Goal: Complete application form: Complete application form

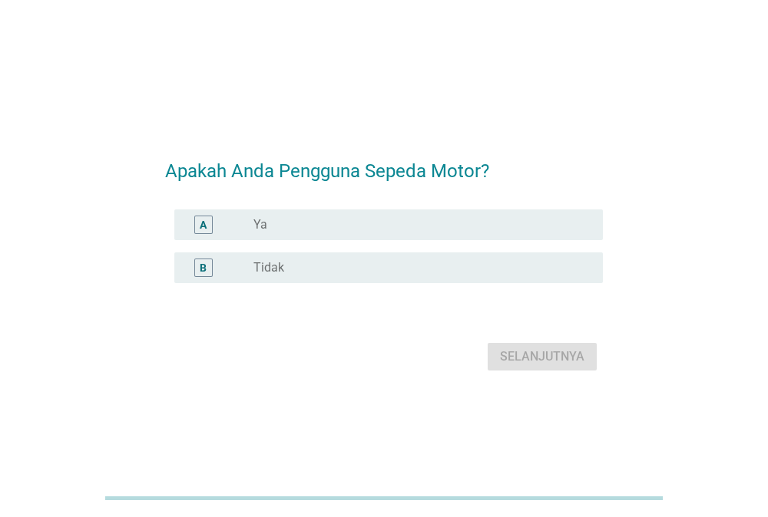
click at [391, 219] on div "radio_button_unchecked Ya" at bounding box center [415, 224] width 325 height 15
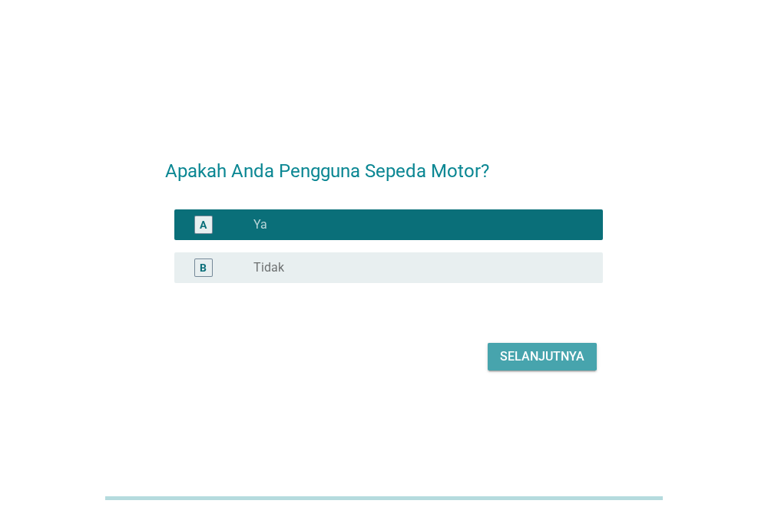
click at [533, 355] on div "Selanjutnya" at bounding box center [542, 357] width 84 height 18
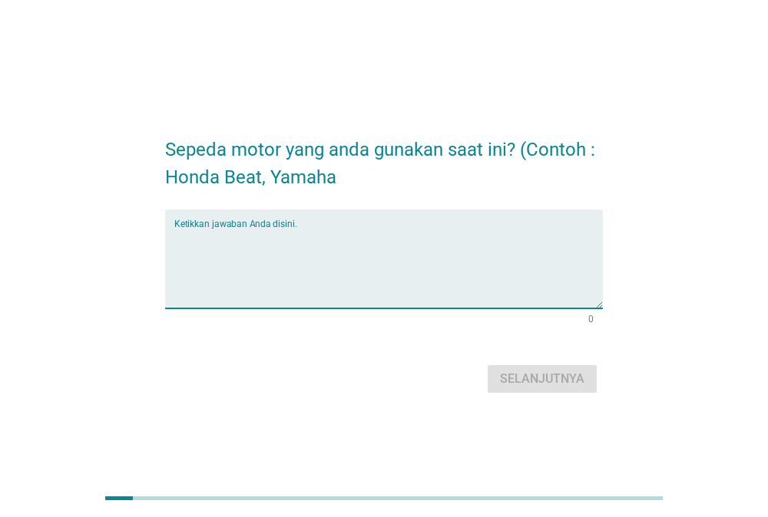
click at [454, 240] on textarea "Ketikkan jawaban Anda disini." at bounding box center [388, 268] width 429 height 81
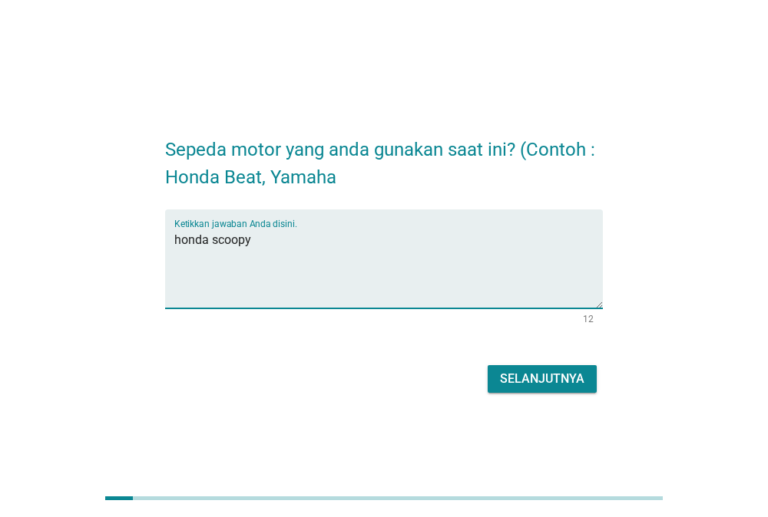
type textarea "honda scoopy"
click at [520, 391] on button "Selanjutnya" at bounding box center [541, 379] width 109 height 28
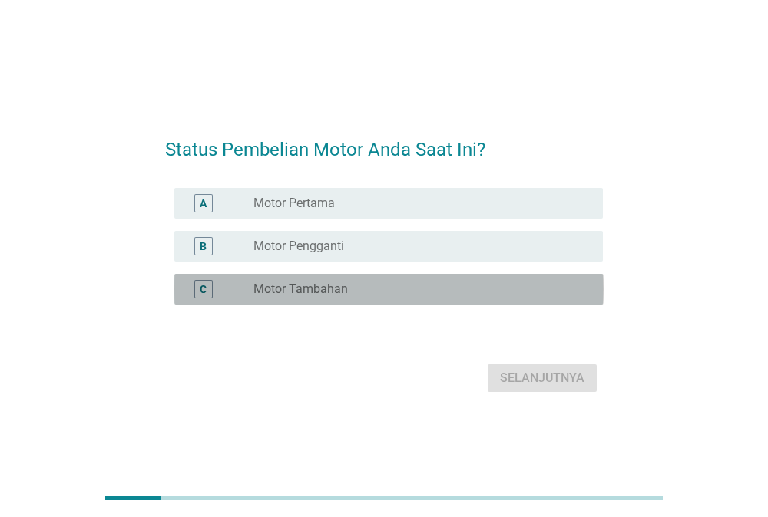
click at [322, 294] on label "Motor Tambahan" at bounding box center [300, 289] width 94 height 15
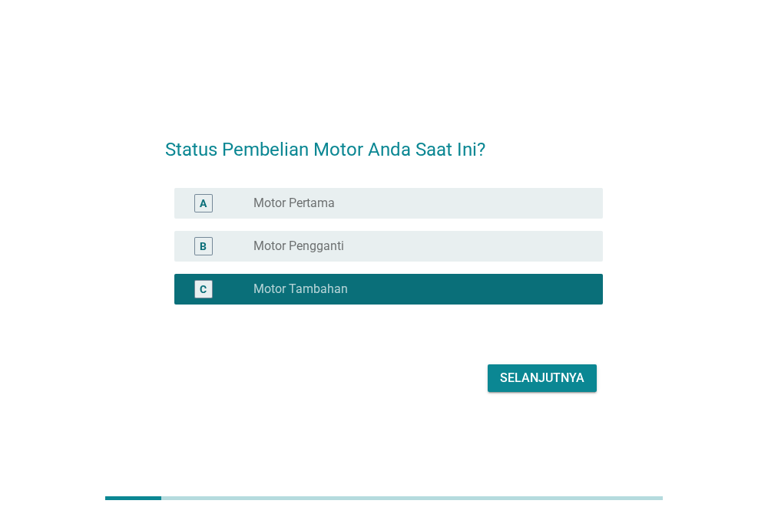
click at [509, 374] on div "Selanjutnya" at bounding box center [542, 378] width 84 height 18
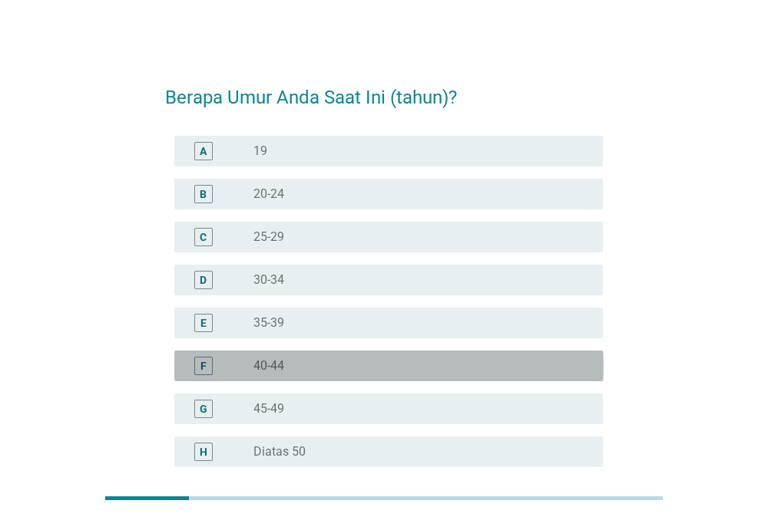
click at [299, 360] on div "radio_button_unchecked 40-44" at bounding box center [415, 365] width 325 height 15
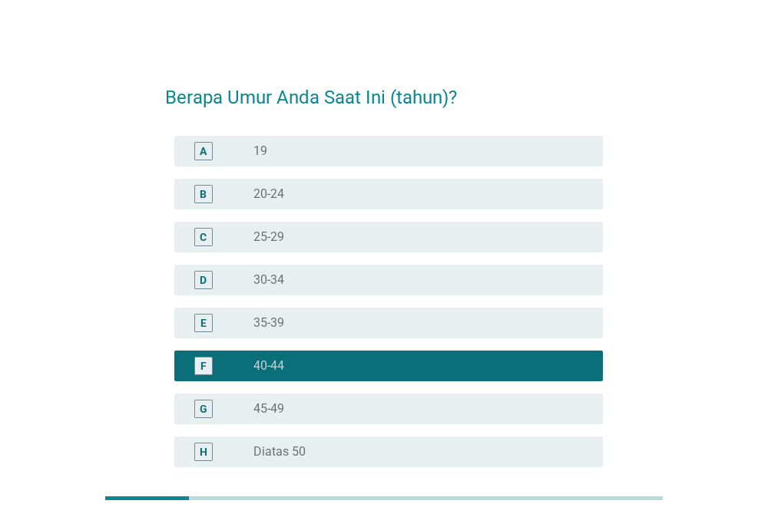
scroll to position [147, 0]
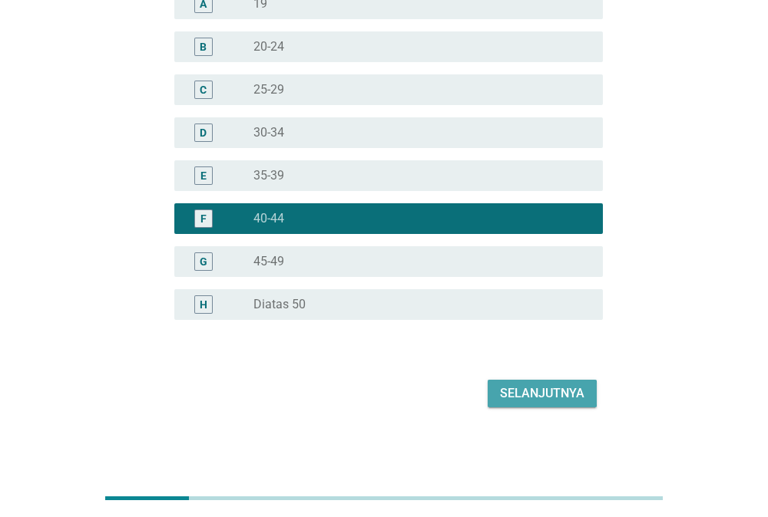
click at [560, 383] on button "Selanjutnya" at bounding box center [541, 394] width 109 height 28
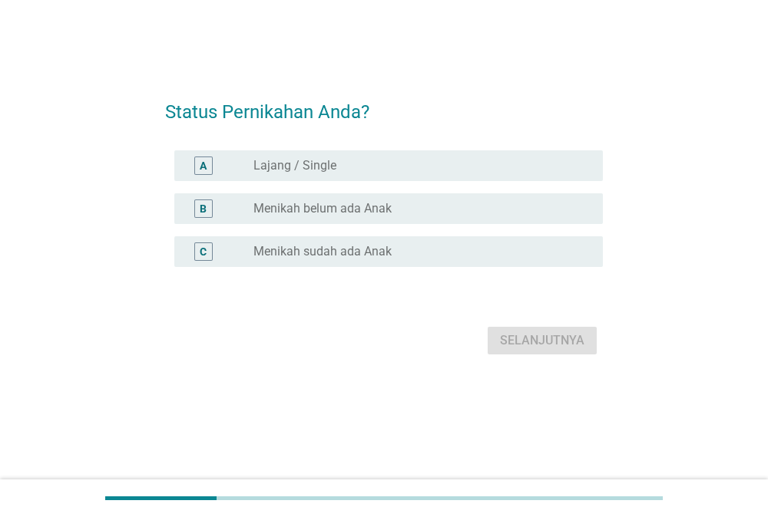
scroll to position [0, 0]
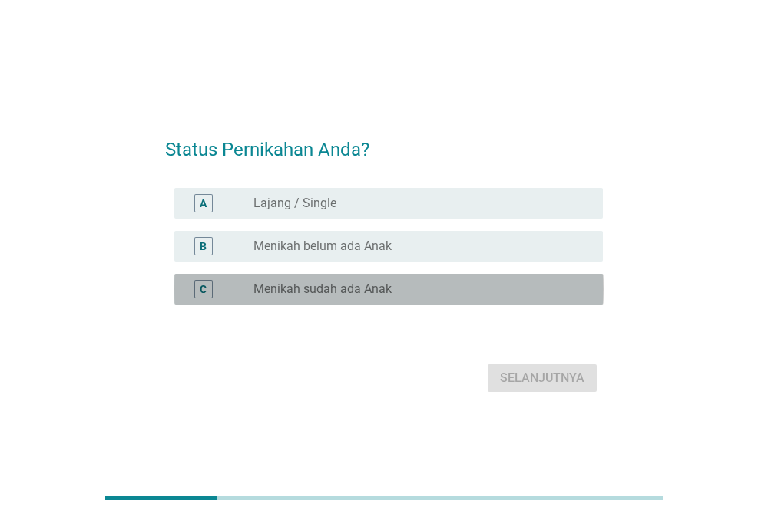
click at [435, 285] on div "radio_button_unchecked Menikah sudah ada Anak" at bounding box center [415, 289] width 325 height 15
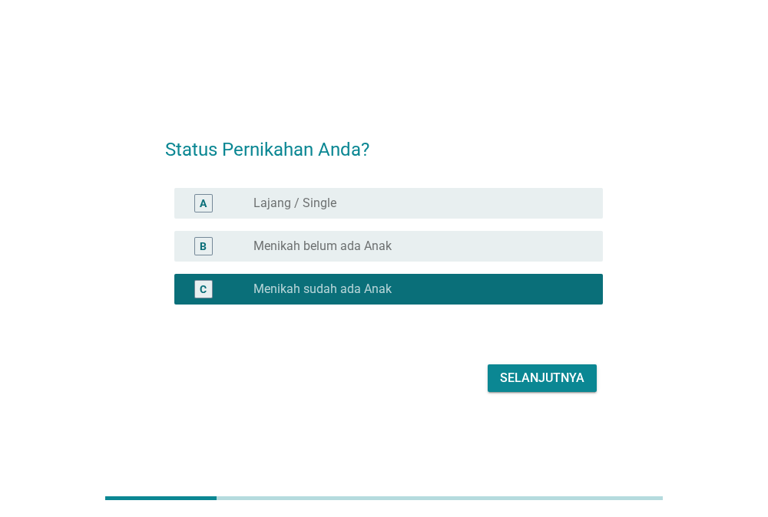
click at [542, 368] on button "Selanjutnya" at bounding box center [541, 379] width 109 height 28
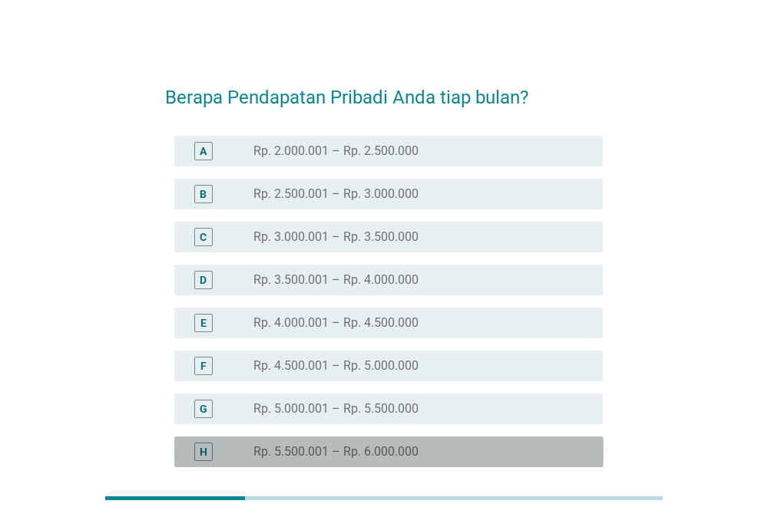
click at [397, 454] on label "Rp. 5.500.001 – Rp. 6.000.000" at bounding box center [335, 451] width 165 height 15
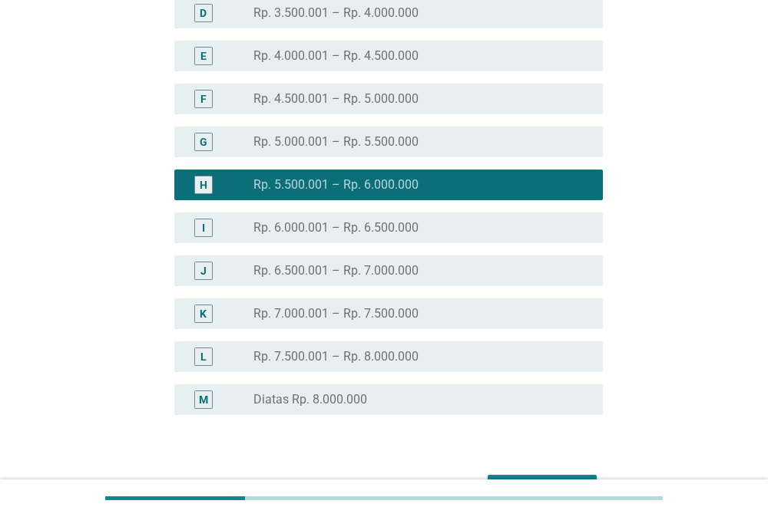
scroll to position [362, 0]
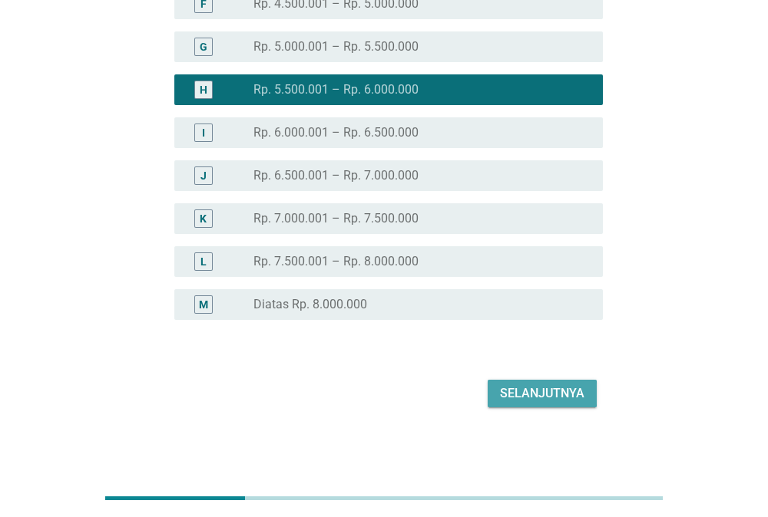
click at [540, 395] on div "Selanjutnya" at bounding box center [542, 394] width 84 height 18
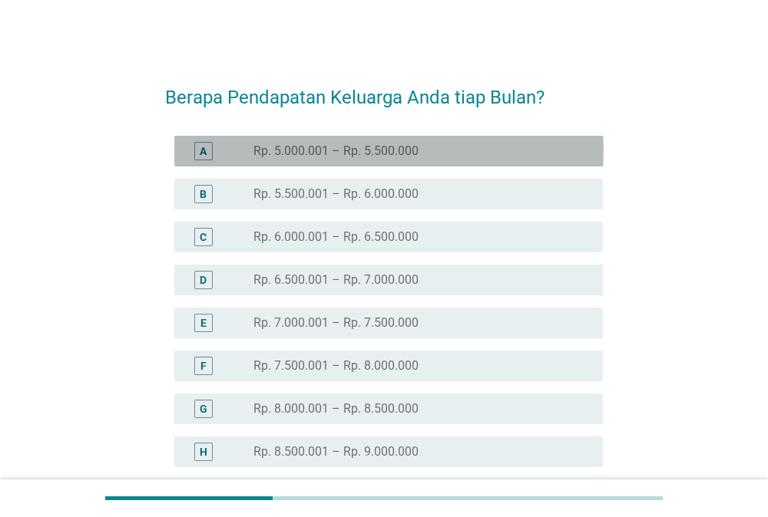
click at [452, 149] on div "radio_button_unchecked Rp. 5.000.001 – Rp. 5.500.000" at bounding box center [415, 151] width 325 height 15
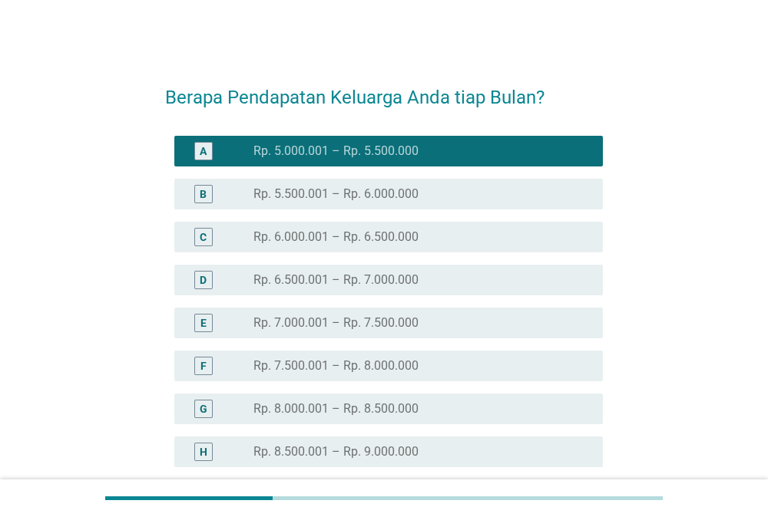
click at [454, 176] on div "B radio_button_unchecked Rp. 5.500.001 – Rp. 6.000.000" at bounding box center [384, 194] width 438 height 43
click at [449, 194] on div "radio_button_unchecked Rp. 5.500.001 – Rp. 6.000.000" at bounding box center [415, 194] width 325 height 15
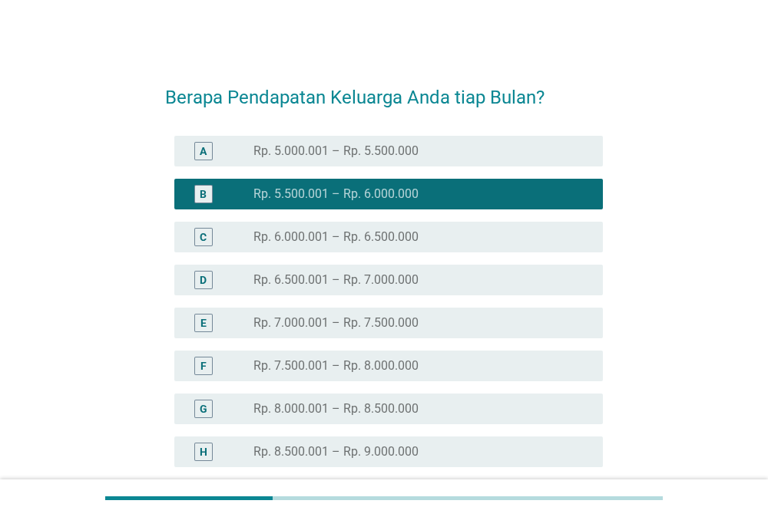
scroll to position [319, 0]
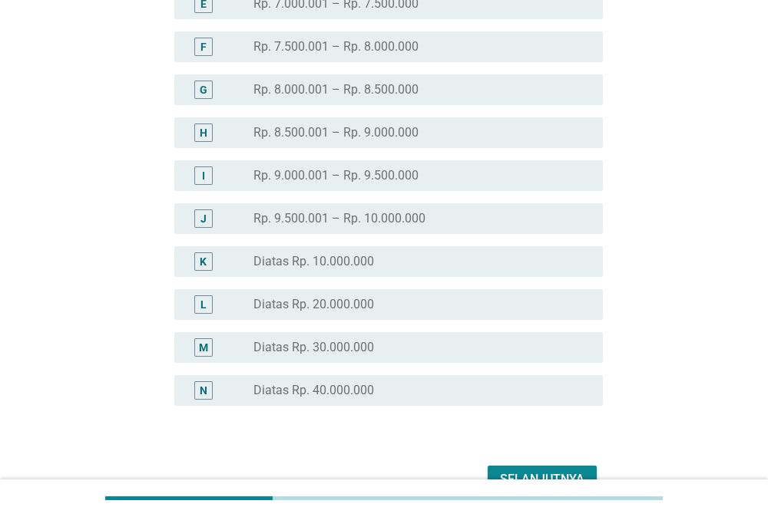
click at [556, 471] on div "Selanjutnya" at bounding box center [542, 480] width 84 height 18
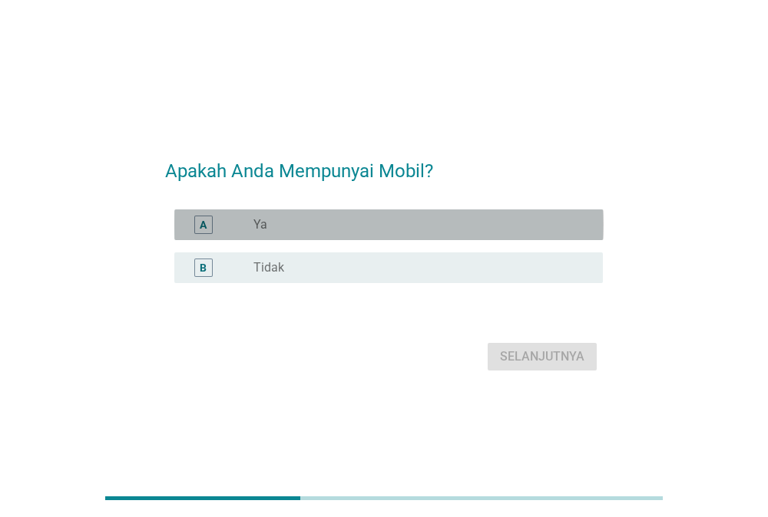
click at [480, 220] on div "radio_button_unchecked Ya" at bounding box center [415, 224] width 325 height 15
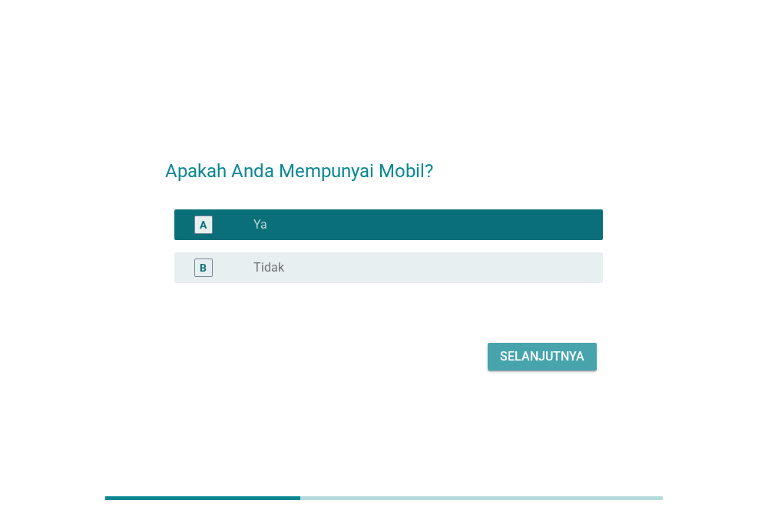
click at [538, 356] on div "Selanjutnya" at bounding box center [542, 357] width 84 height 18
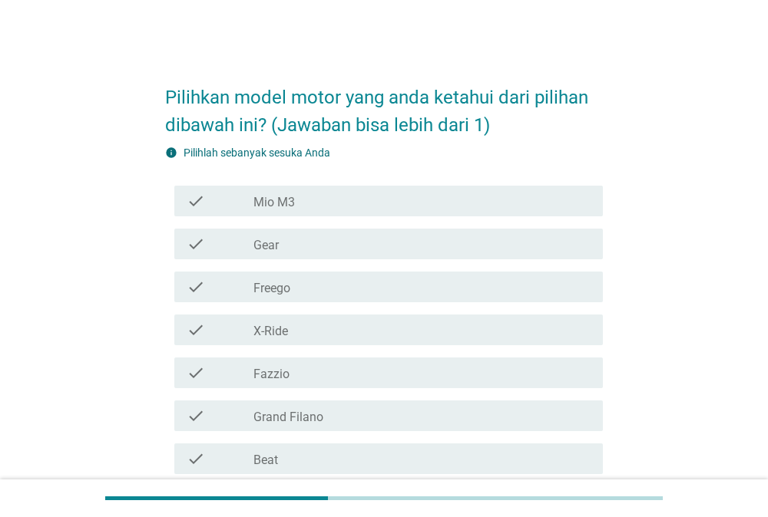
click at [294, 243] on div "check_box_outline_blank Gear" at bounding box center [421, 244] width 337 height 18
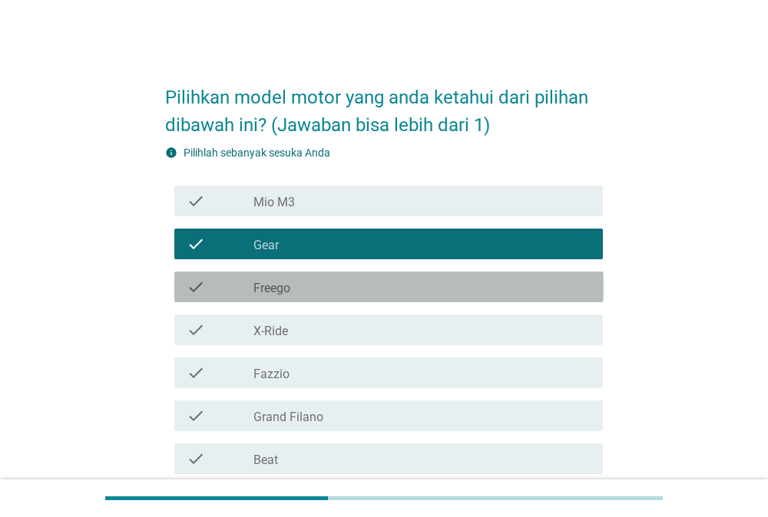
click at [282, 283] on label "Freego" at bounding box center [271, 288] width 37 height 15
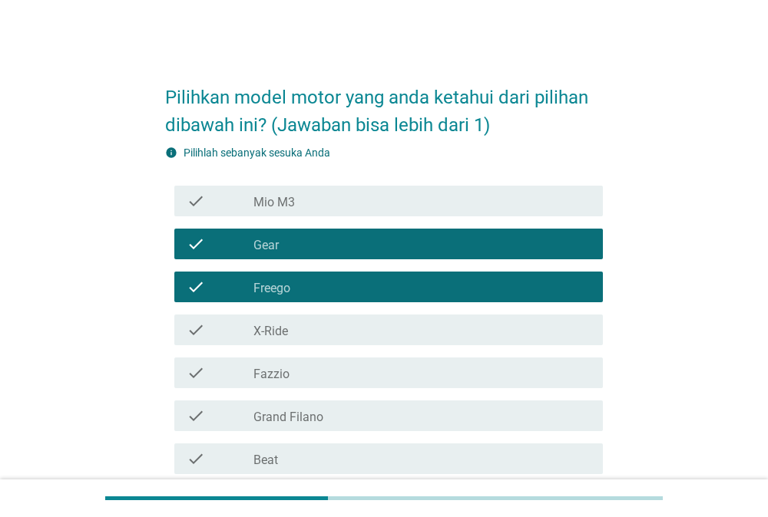
click at [285, 379] on label "Fazzio" at bounding box center [271, 374] width 36 height 15
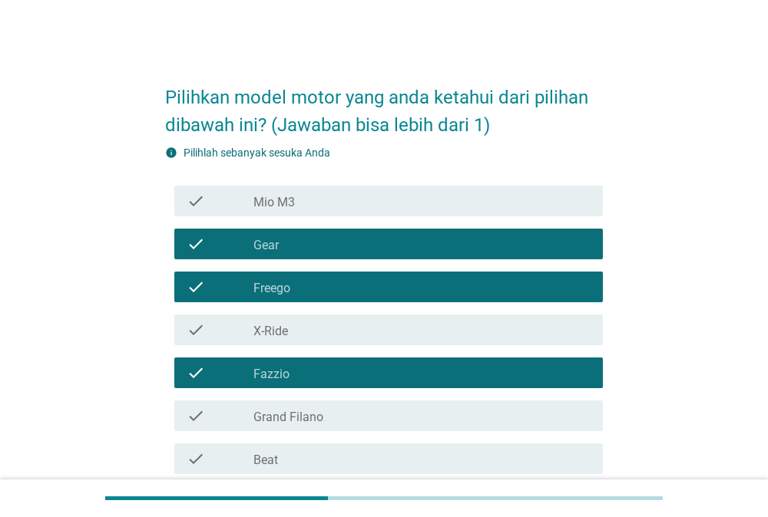
click at [271, 418] on label "Grand Filano" at bounding box center [288, 417] width 70 height 15
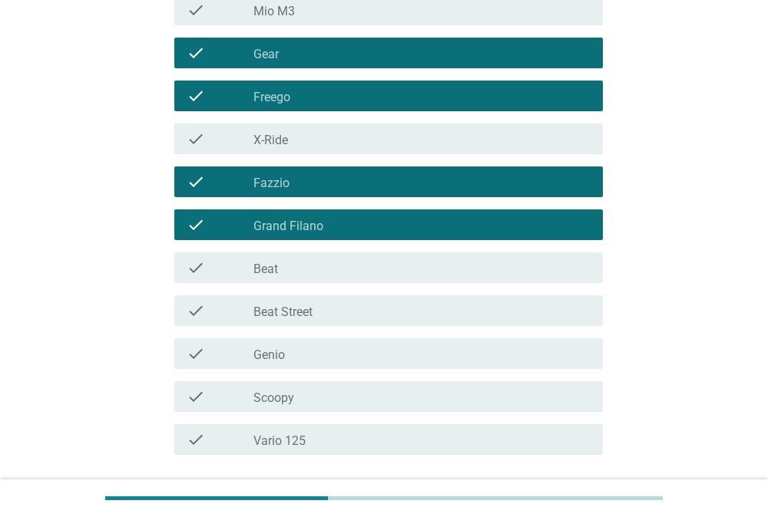
scroll to position [239, 0]
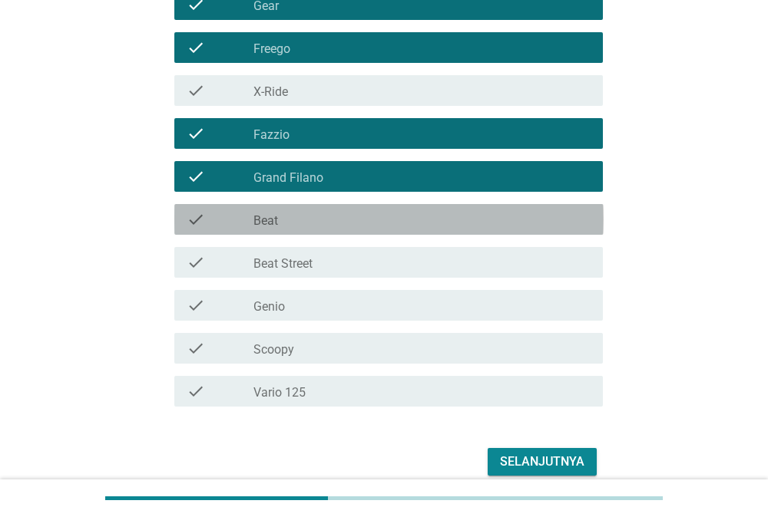
click at [324, 214] on div "check_box_outline_blank Beat" at bounding box center [421, 219] width 337 height 18
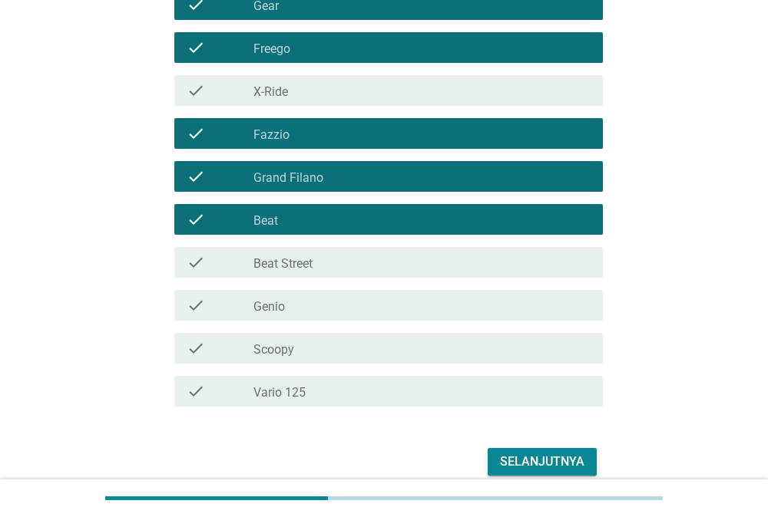
click at [291, 317] on div "check check_box_outline_blank Genio" at bounding box center [388, 305] width 429 height 31
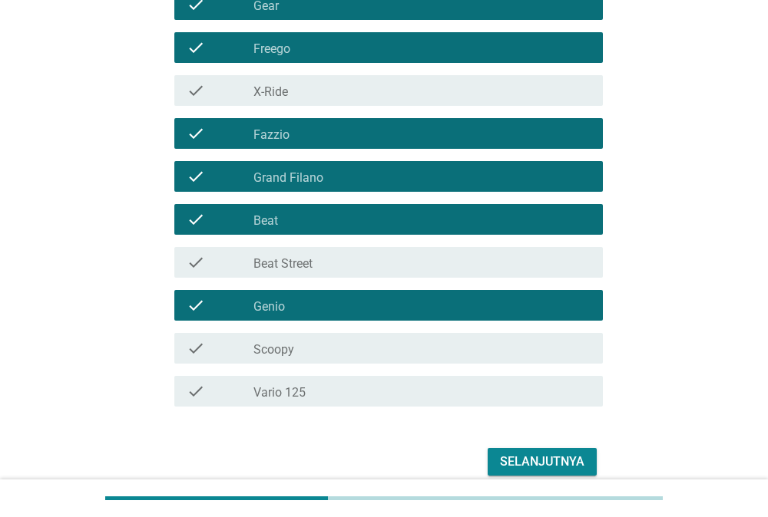
click at [281, 353] on label "Scoopy" at bounding box center [273, 349] width 41 height 15
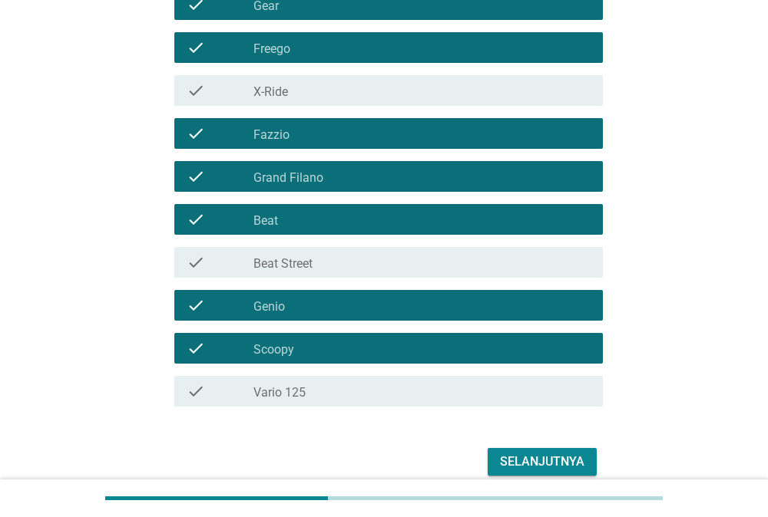
click at [272, 385] on div "check_box_outline_blank Vario 125" at bounding box center [421, 391] width 337 height 18
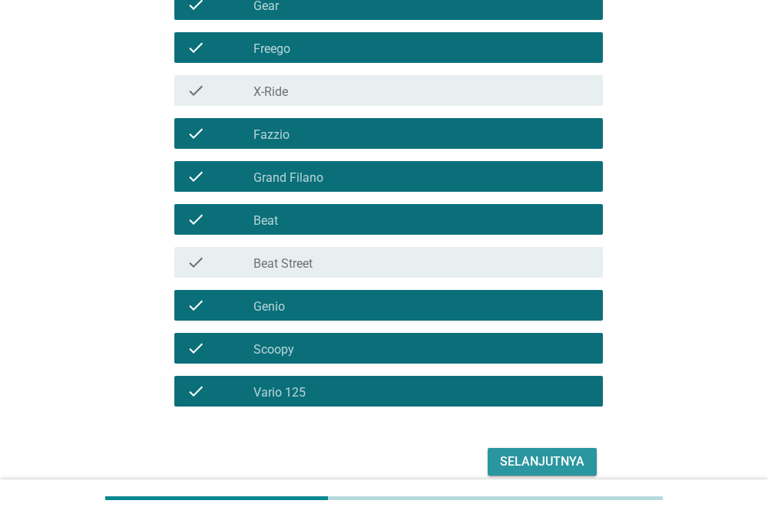
click at [504, 457] on div "Selanjutnya" at bounding box center [542, 462] width 84 height 18
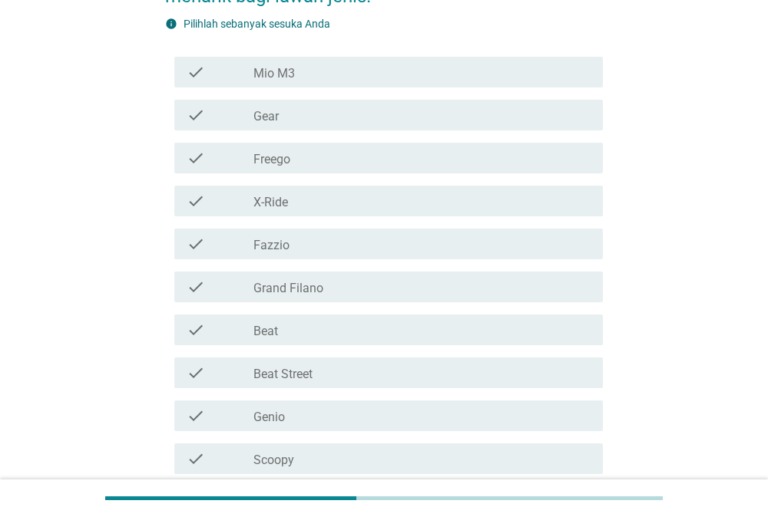
scroll to position [0, 0]
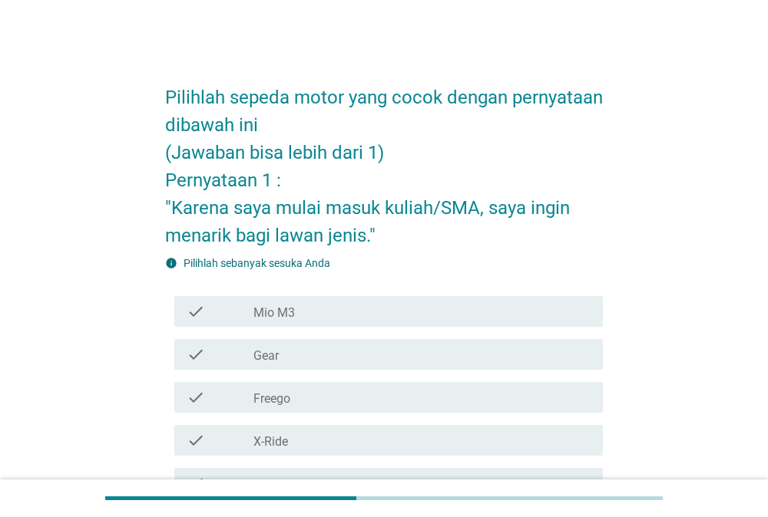
click at [281, 353] on div "check_box_outline_blank Gear" at bounding box center [421, 354] width 337 height 18
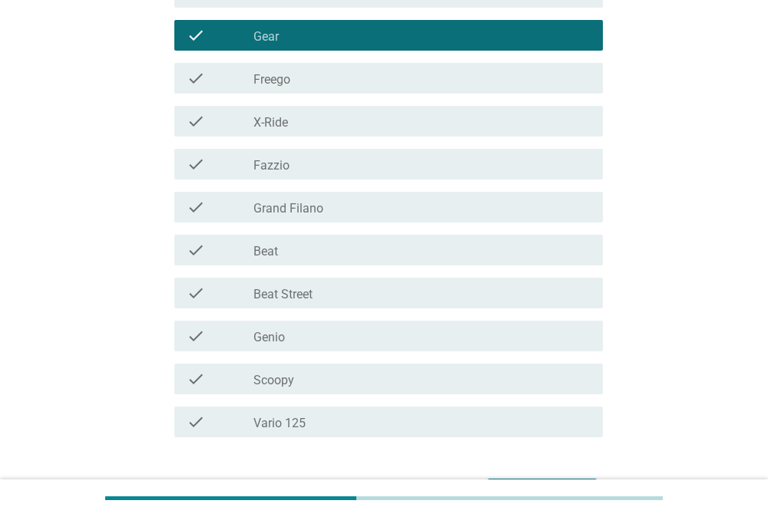
scroll to position [399, 0]
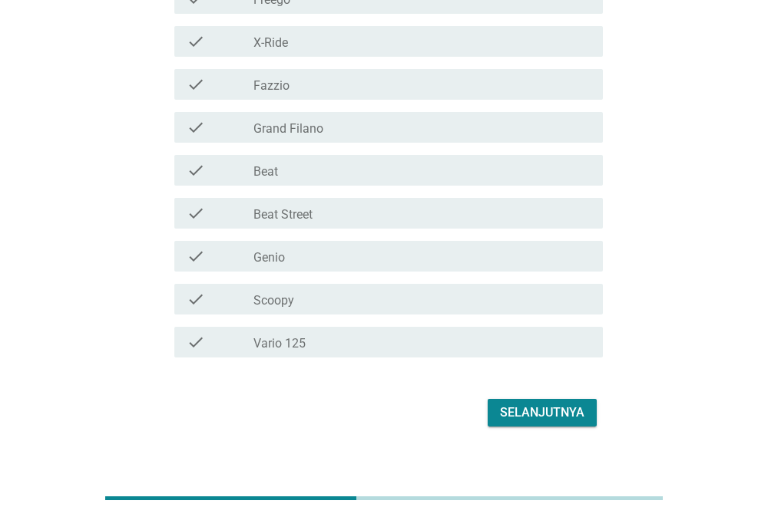
click at [530, 405] on div "Selanjutnya" at bounding box center [542, 413] width 84 height 18
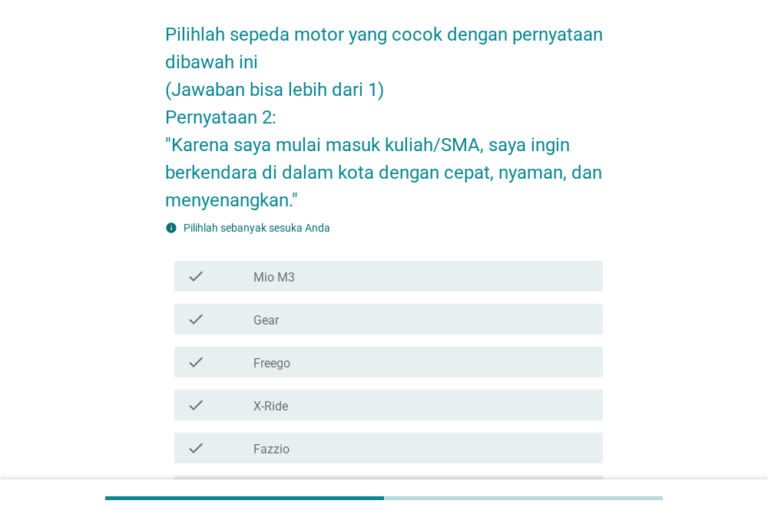
scroll to position [80, 0]
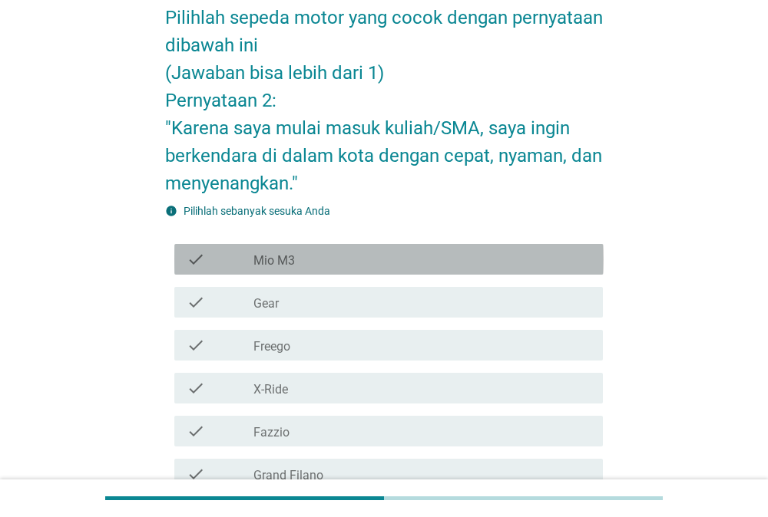
click at [306, 268] on div "check_box_outline_blank Mio M3" at bounding box center [421, 259] width 337 height 18
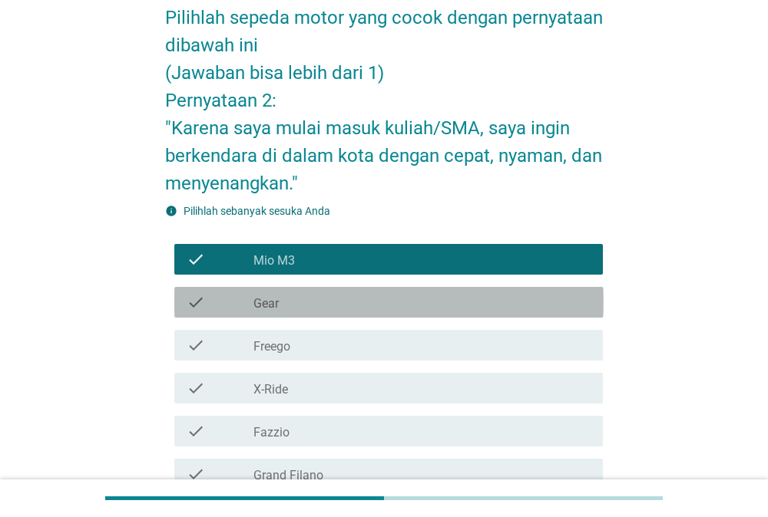
click at [287, 312] on div "check check_box_outline_blank Gear" at bounding box center [388, 302] width 429 height 31
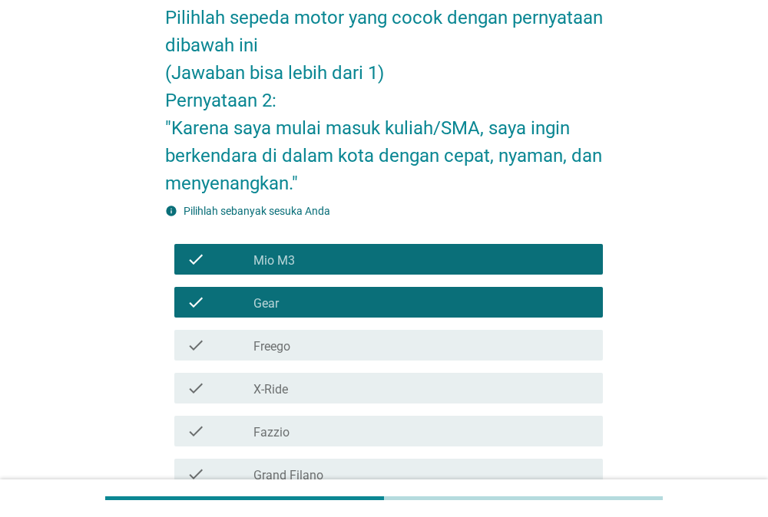
scroll to position [239, 0]
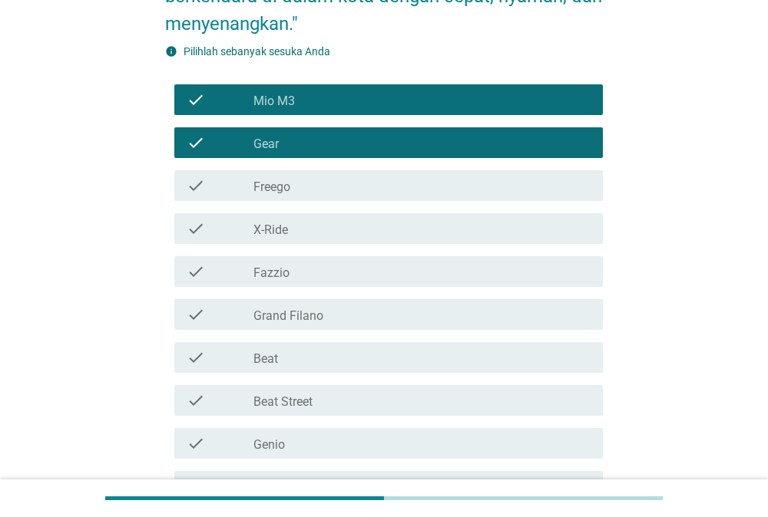
click at [296, 364] on div "check_box_outline_blank Beat" at bounding box center [421, 357] width 337 height 18
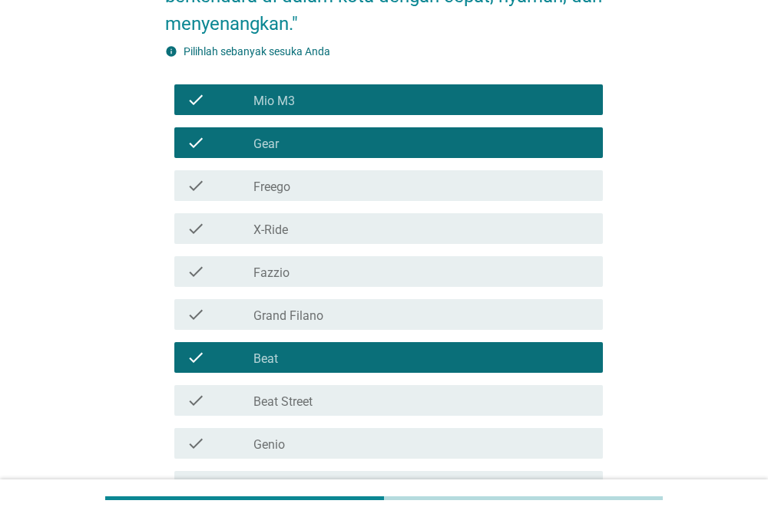
click at [297, 411] on div "check check_box_outline_blank Beat Street" at bounding box center [388, 400] width 429 height 31
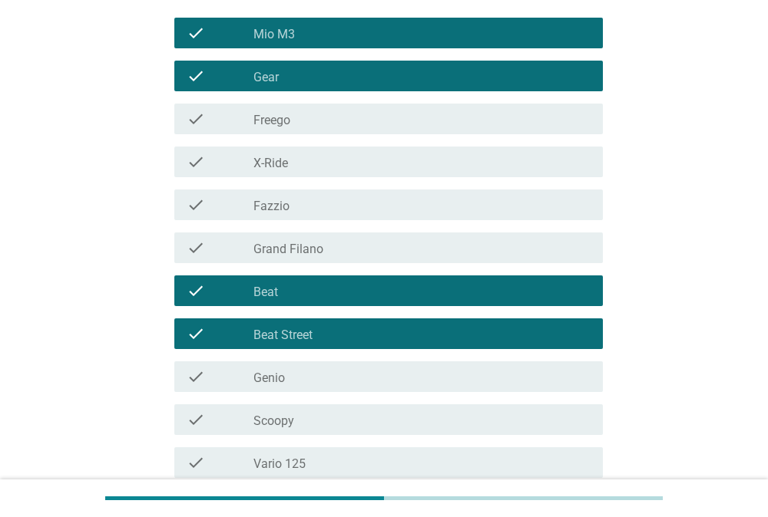
scroll to position [399, 0]
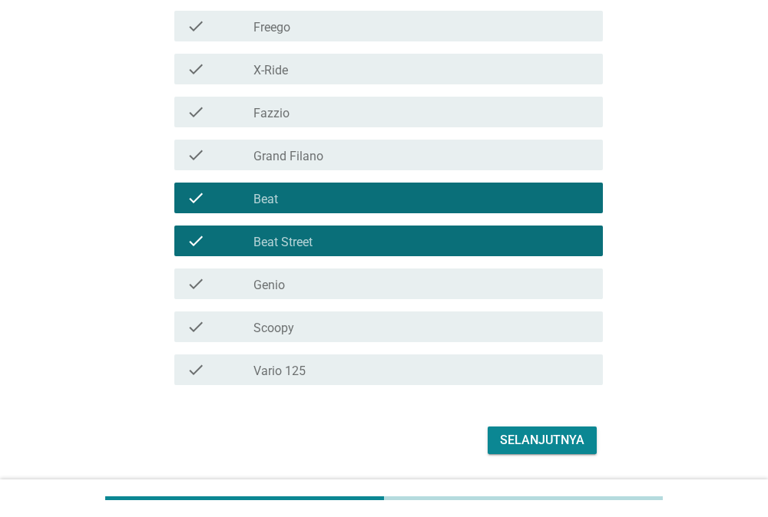
click at [318, 342] on div "check check_box_outline_blank Scoopy" at bounding box center [384, 326] width 438 height 43
click at [322, 334] on div "check_box_outline_blank Scoopy" at bounding box center [421, 327] width 337 height 18
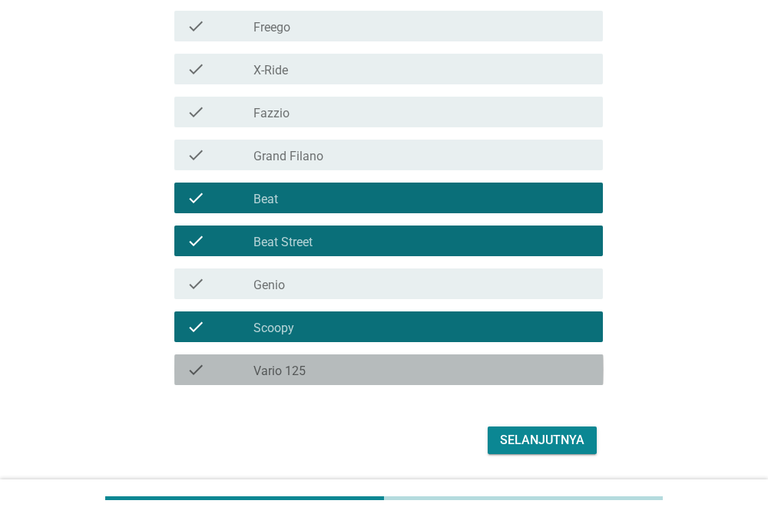
click at [319, 360] on div "check check_box_outline_blank Vario 125" at bounding box center [388, 370] width 429 height 31
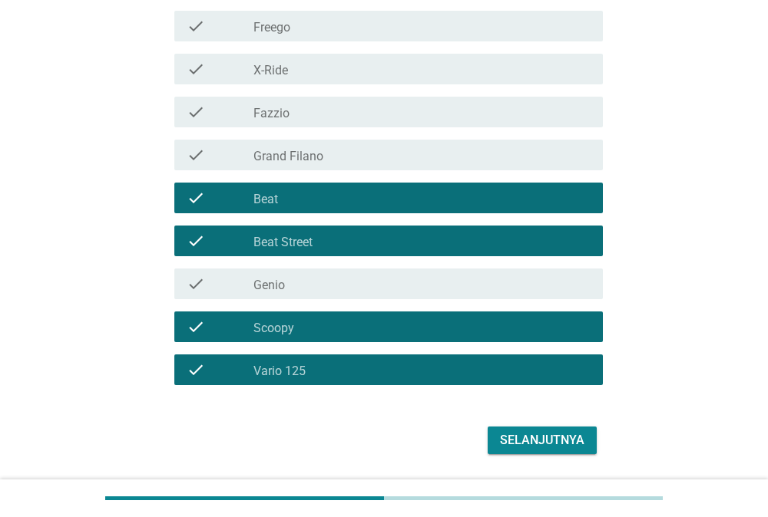
click at [547, 432] on button "Selanjutnya" at bounding box center [541, 441] width 109 height 28
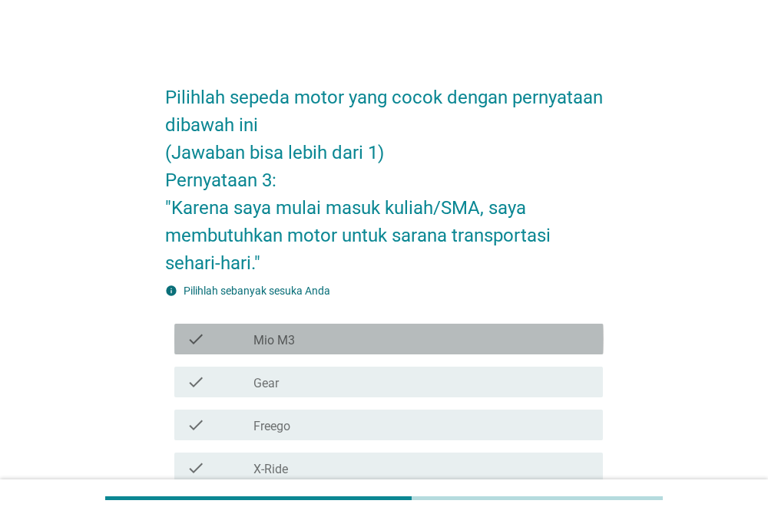
click at [329, 348] on div "check_box_outline_blank Mio M3" at bounding box center [421, 339] width 337 height 18
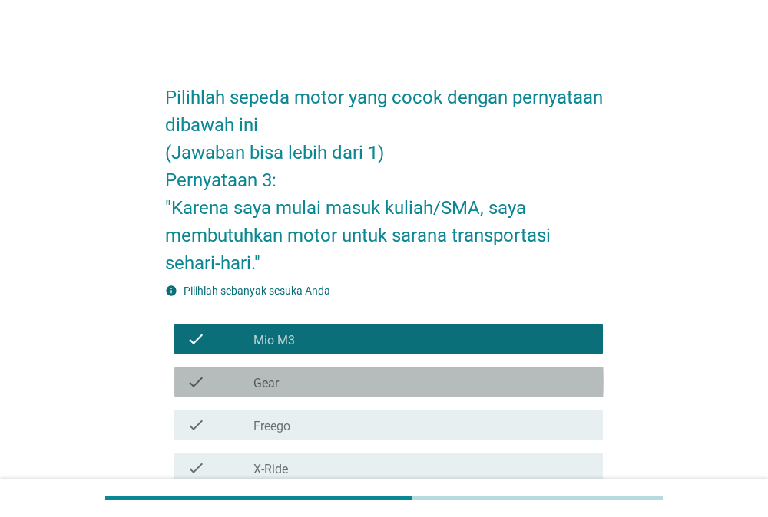
click at [339, 386] on div "check_box_outline_blank Gear" at bounding box center [421, 382] width 337 height 18
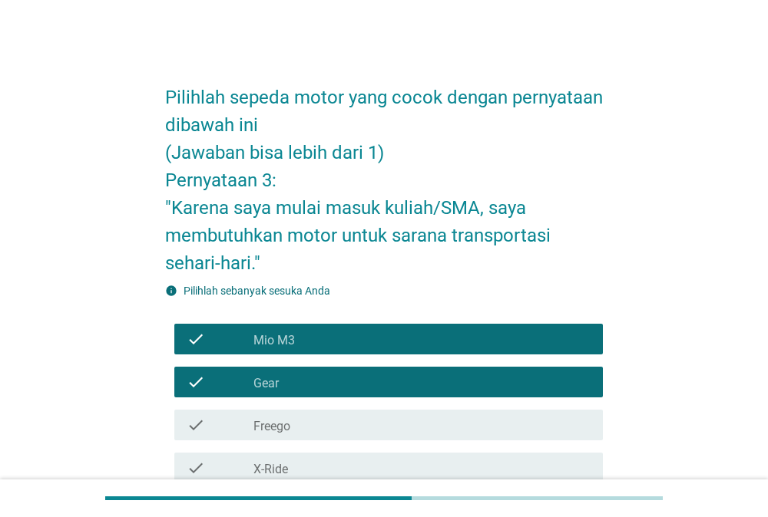
click at [339, 415] on div "check check_box_outline_blank Freego" at bounding box center [388, 425] width 429 height 31
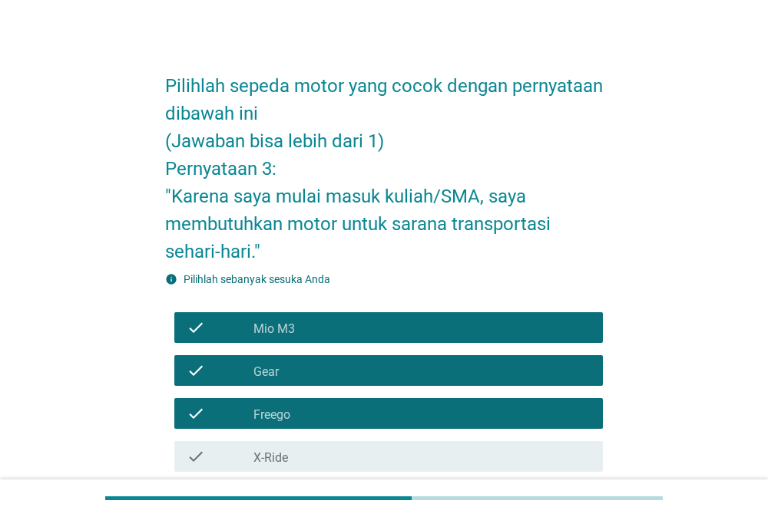
scroll to position [319, 0]
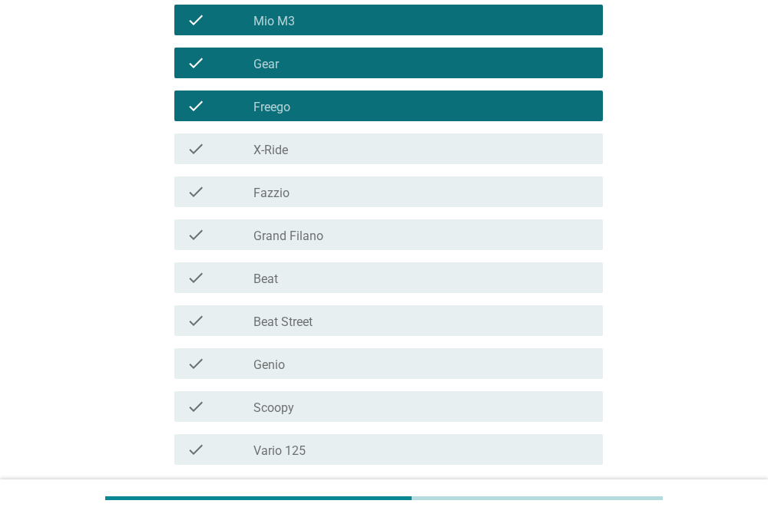
click at [363, 157] on div "check_box_outline_blank X-Ride" at bounding box center [421, 149] width 337 height 18
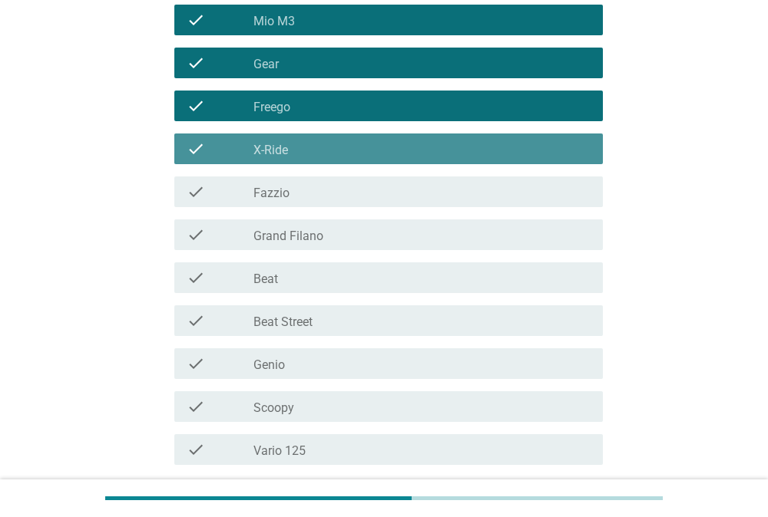
click at [360, 197] on div "check_box_outline_blank Fazzio" at bounding box center [421, 192] width 337 height 18
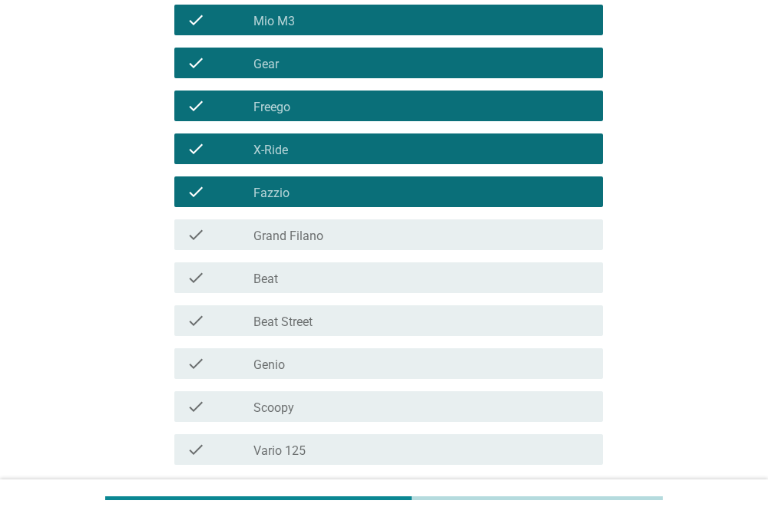
click at [362, 230] on div "check_box_outline_blank Grand Filano" at bounding box center [421, 235] width 337 height 18
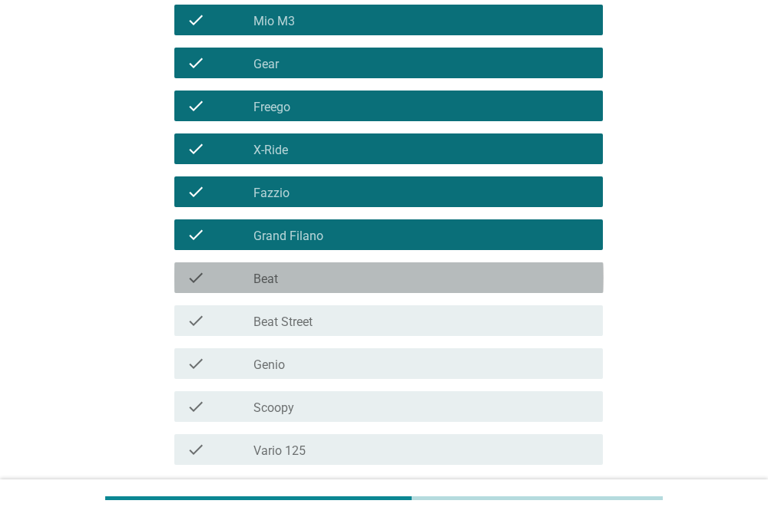
click at [348, 284] on div "check_box_outline_blank Beat" at bounding box center [421, 278] width 337 height 18
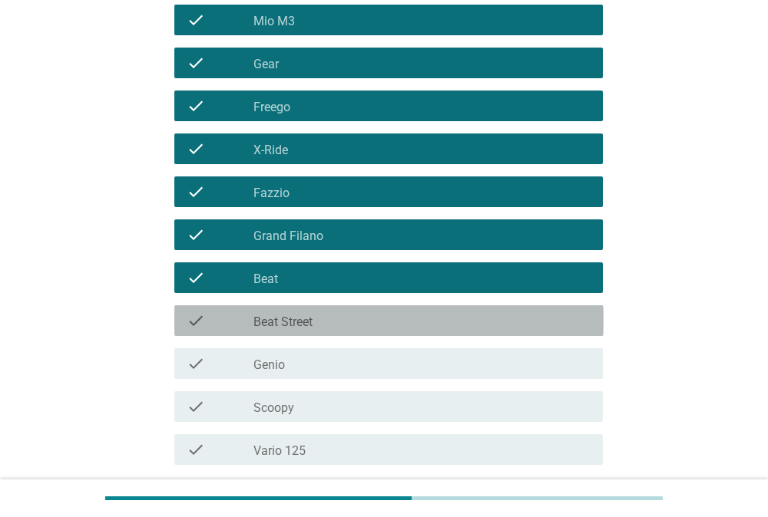
click at [340, 319] on div "check_box_outline_blank Beat Street" at bounding box center [421, 321] width 337 height 18
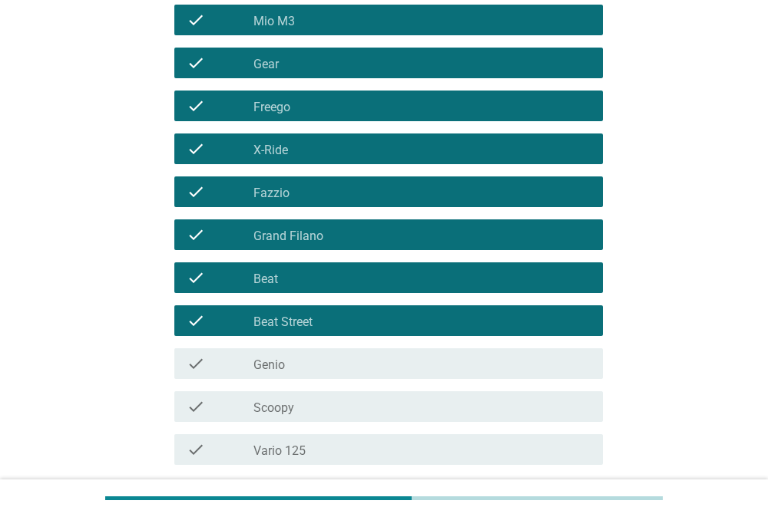
click at [326, 345] on div "check check_box_outline_blank Genio" at bounding box center [384, 363] width 438 height 43
click at [319, 368] on div "check_box_outline_blank Genio" at bounding box center [421, 364] width 337 height 18
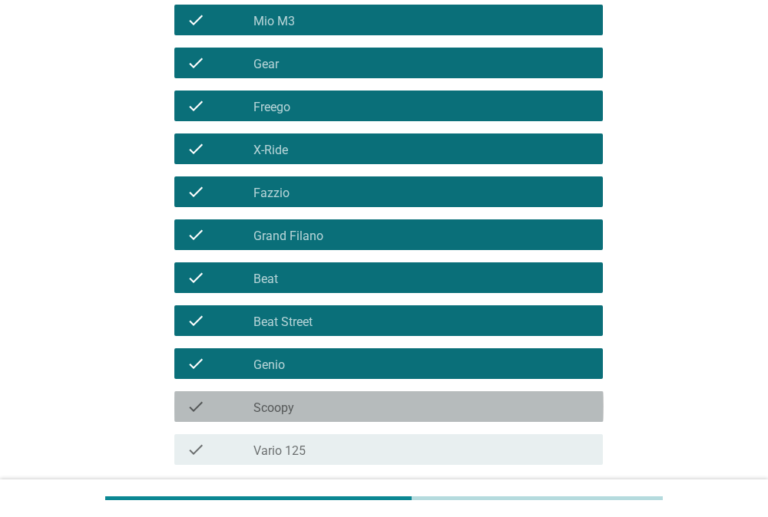
click at [308, 403] on div "check_box_outline_blank Scoopy" at bounding box center [421, 407] width 337 height 18
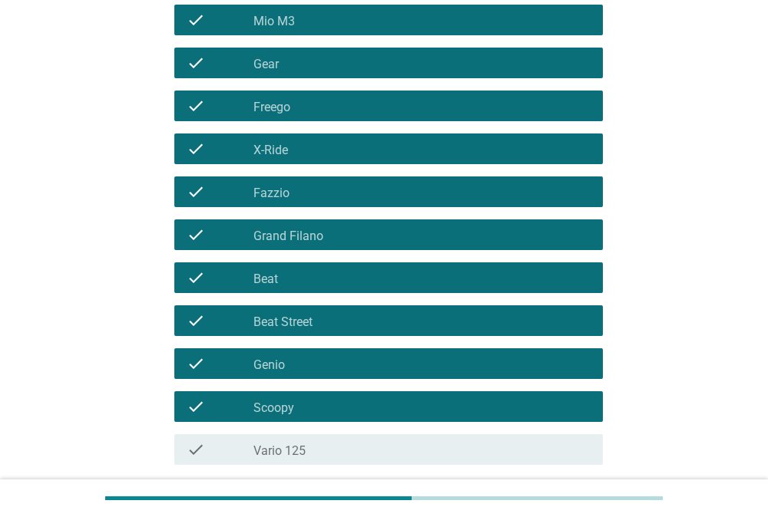
click at [299, 432] on div "check check_box_outline_blank Vario 125" at bounding box center [384, 449] width 438 height 43
click at [296, 447] on label "Vario 125" at bounding box center [279, 451] width 52 height 15
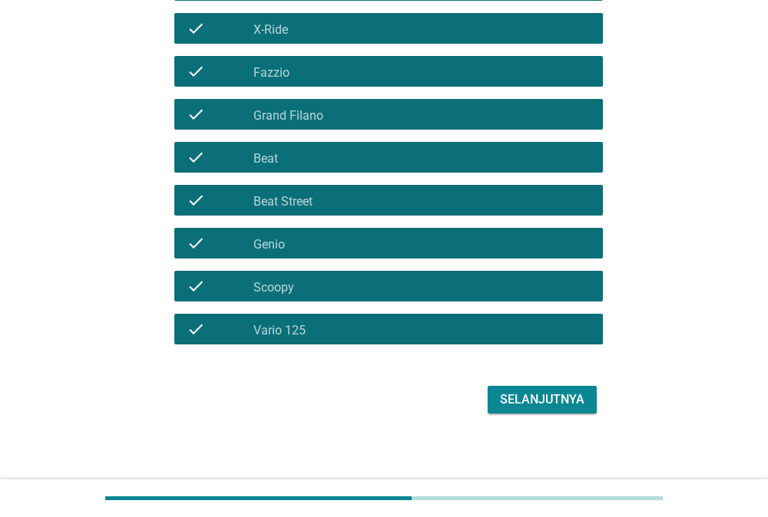
scroll to position [446, 0]
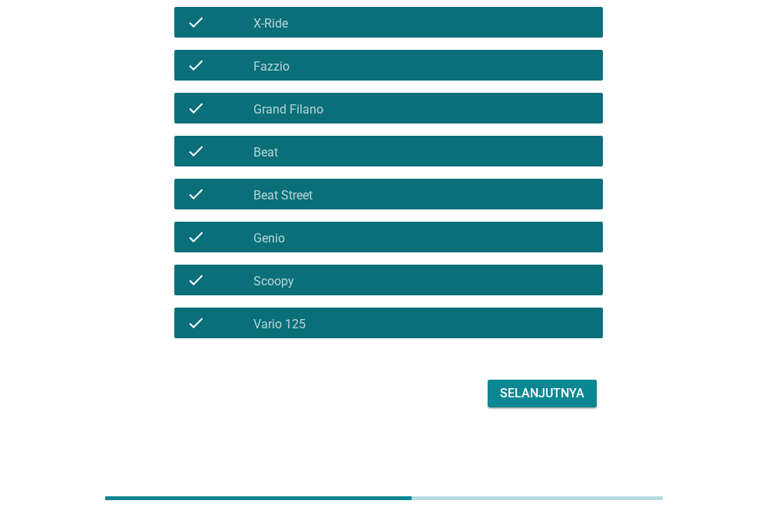
click at [549, 395] on div "Selanjutnya" at bounding box center [542, 394] width 84 height 18
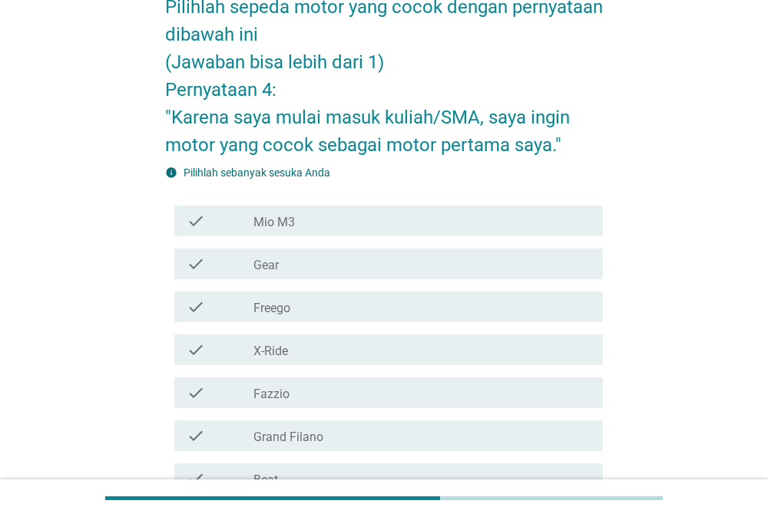
scroll to position [160, 0]
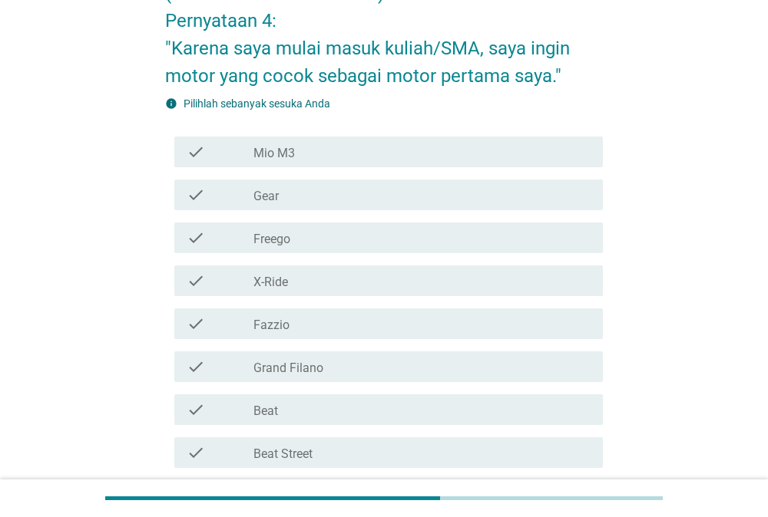
click at [292, 414] on div "check_box_outline_blank Beat" at bounding box center [421, 410] width 337 height 18
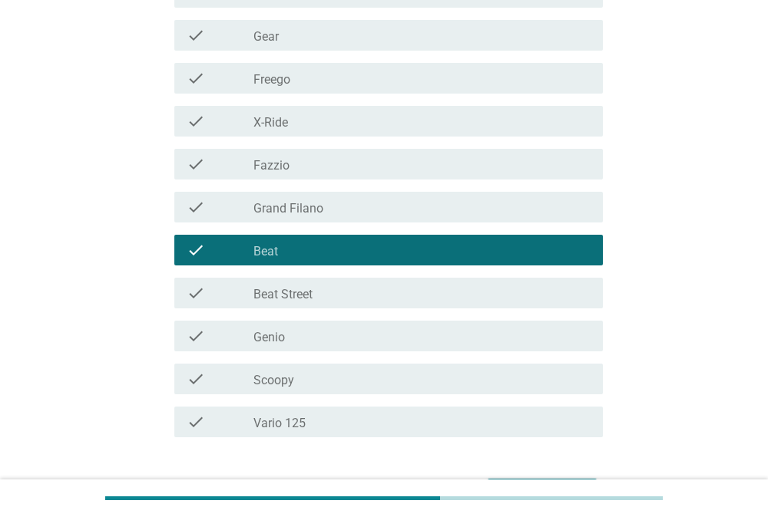
scroll to position [399, 0]
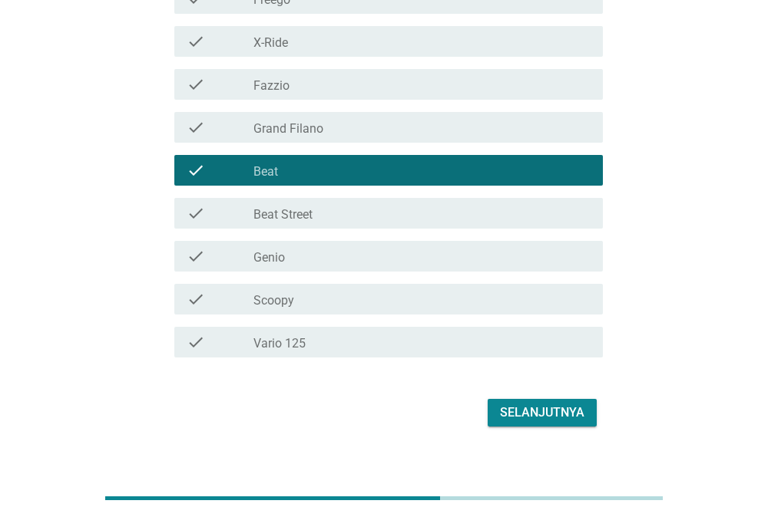
click at [322, 296] on div "check_box_outline_blank Scoopy" at bounding box center [421, 299] width 337 height 18
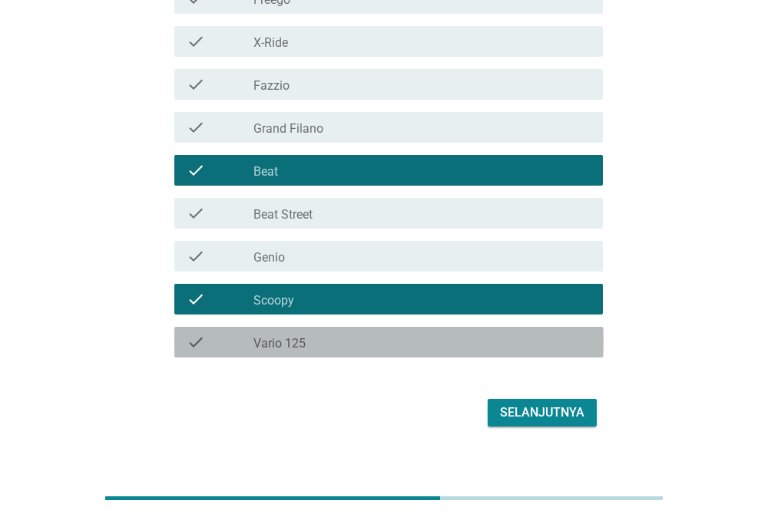
click at [320, 351] on div "check_box_outline_blank Vario 125" at bounding box center [421, 342] width 337 height 18
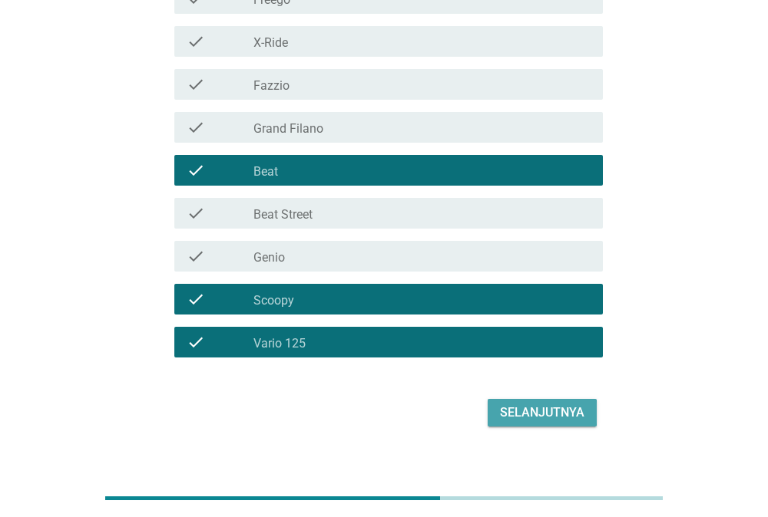
click at [570, 421] on div "Selanjutnya" at bounding box center [542, 413] width 84 height 18
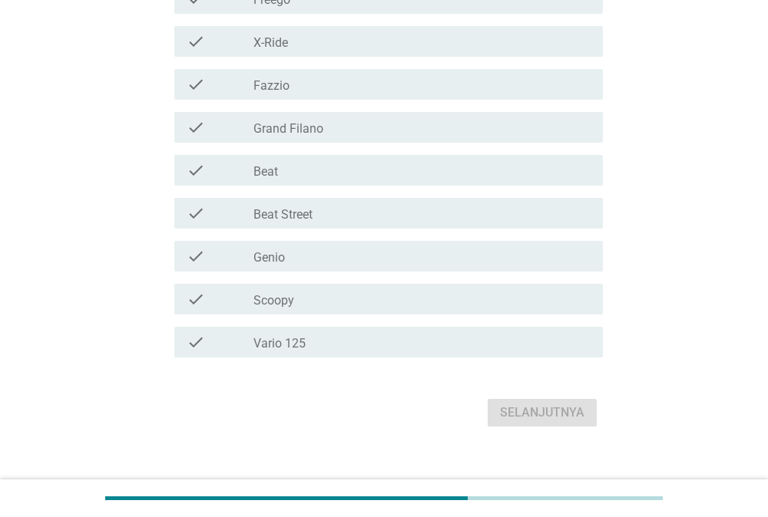
scroll to position [0, 0]
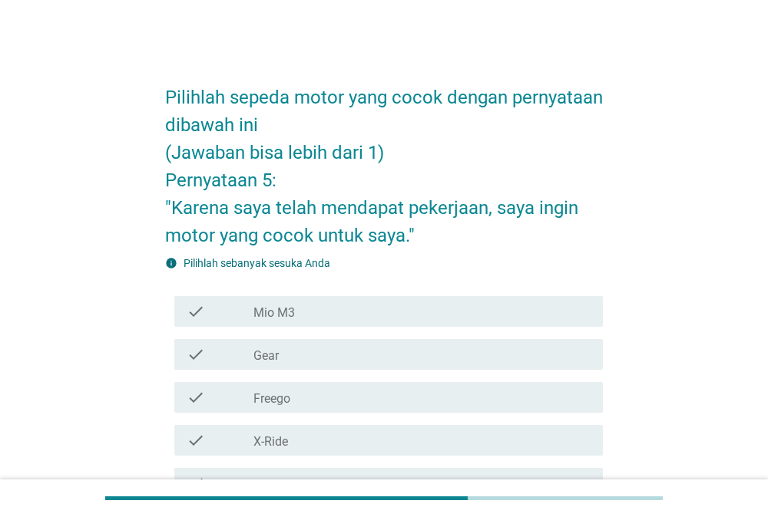
click at [336, 171] on h2 "Pilihlah sepeda motor yang cocok dengan pernyataan dibawah ini (Jawaban bisa le…" at bounding box center [384, 158] width 438 height 181
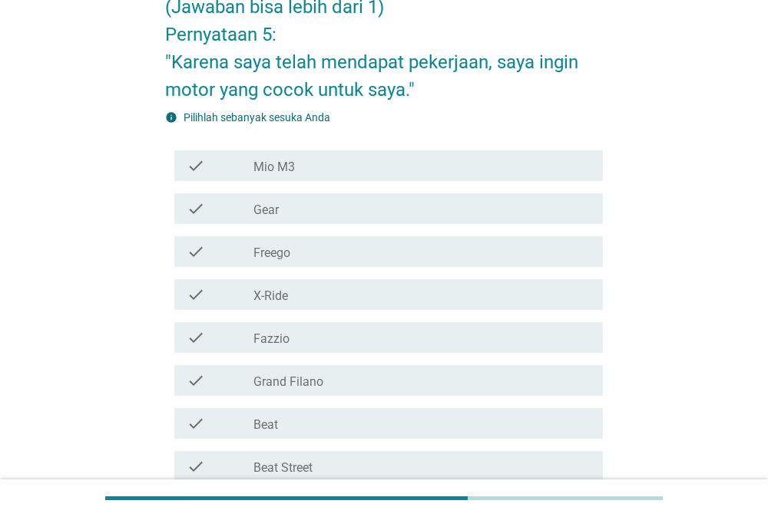
scroll to position [160, 0]
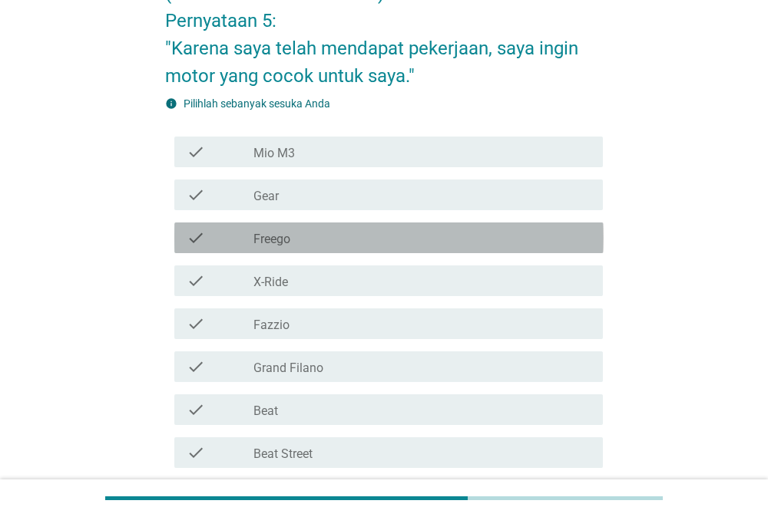
click at [303, 242] on div "check_box_outline_blank Freego" at bounding box center [421, 238] width 337 height 18
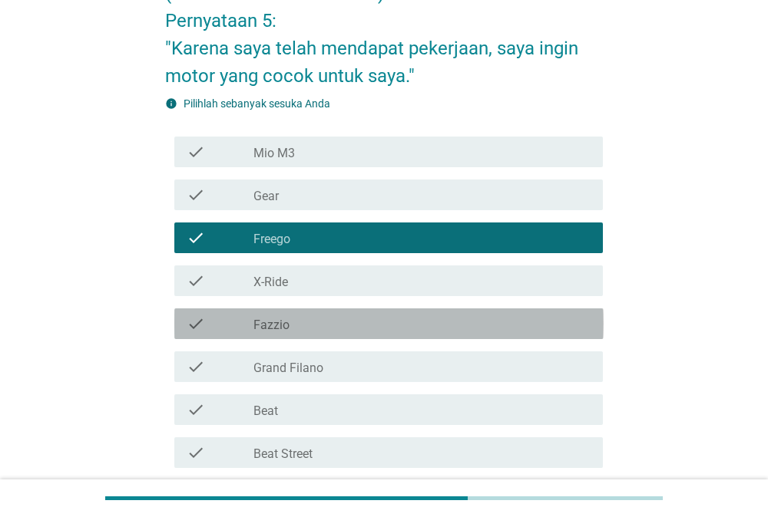
click at [363, 329] on div "check_box_outline_blank Fazzio" at bounding box center [421, 324] width 337 height 18
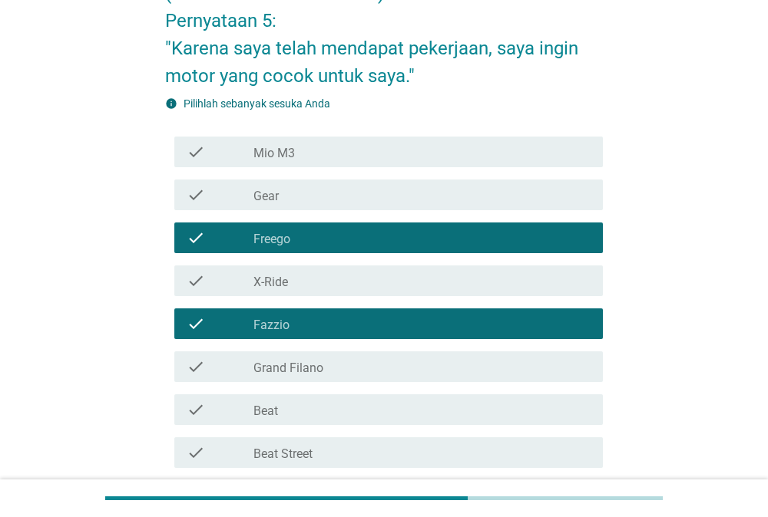
scroll to position [399, 0]
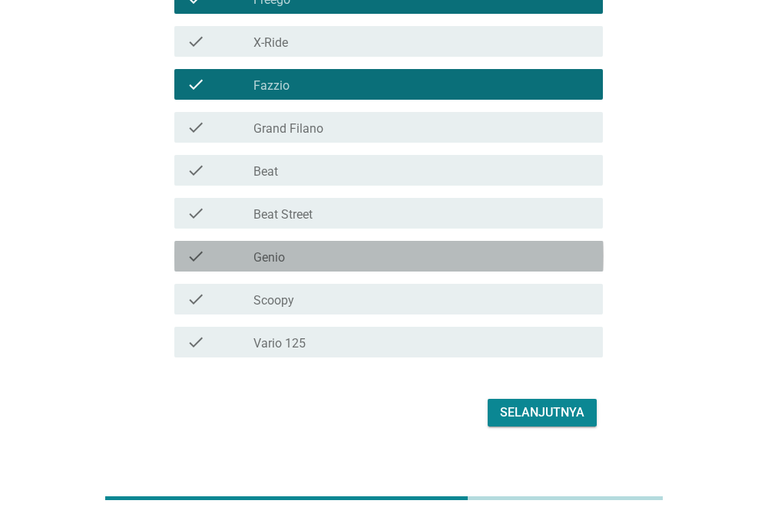
click at [415, 265] on div "check_box_outline_blank Genio" at bounding box center [421, 256] width 337 height 18
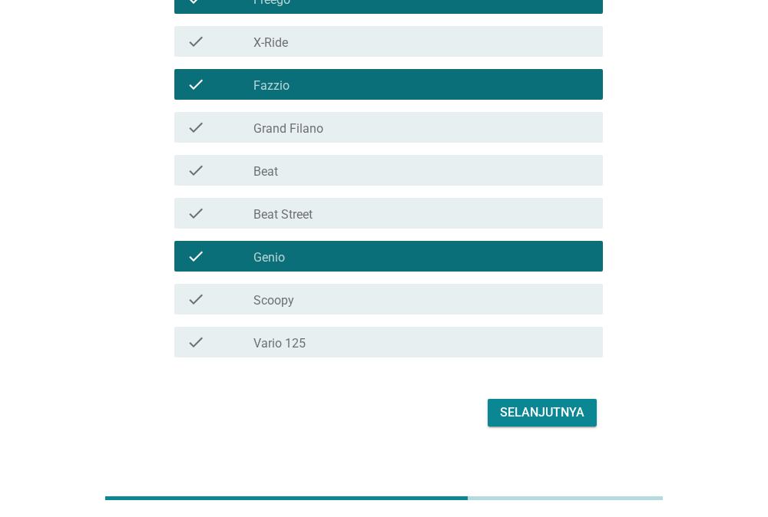
click at [412, 303] on div "check_box_outline_blank Scoopy" at bounding box center [421, 299] width 337 height 18
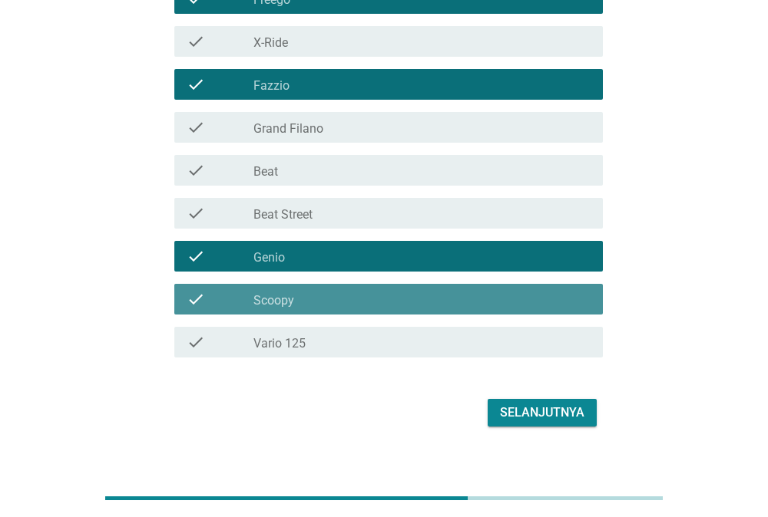
click at [412, 341] on div "check_box_outline_blank Vario 125" at bounding box center [421, 342] width 337 height 18
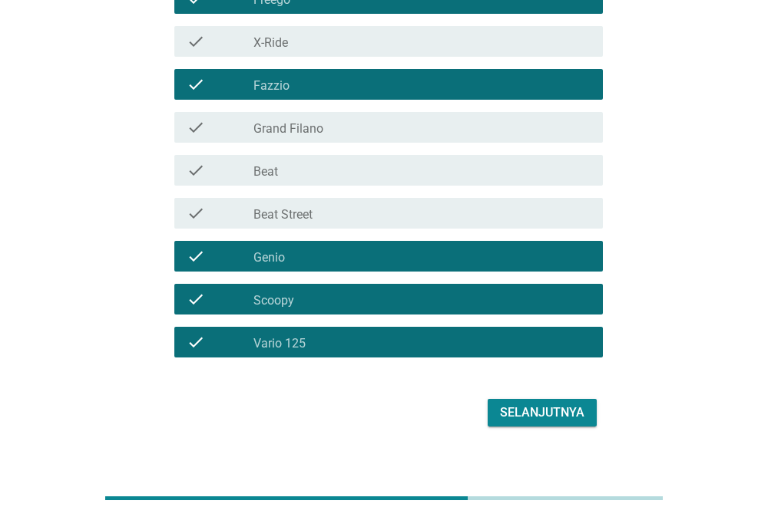
click at [573, 414] on div "Selanjutnya" at bounding box center [542, 413] width 84 height 18
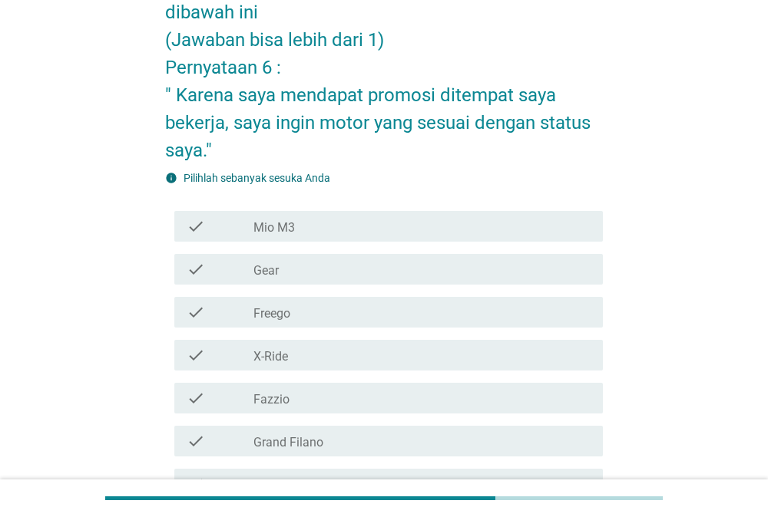
scroll to position [160, 0]
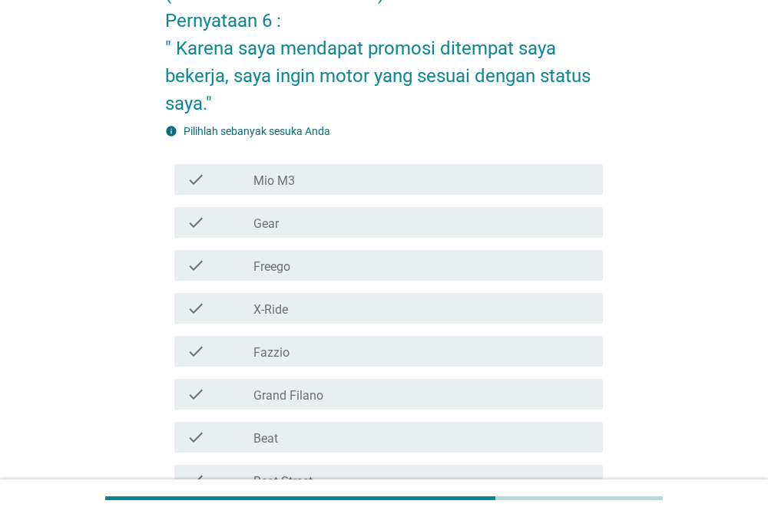
click at [314, 308] on div "check_box_outline_blank X-Ride" at bounding box center [421, 308] width 337 height 18
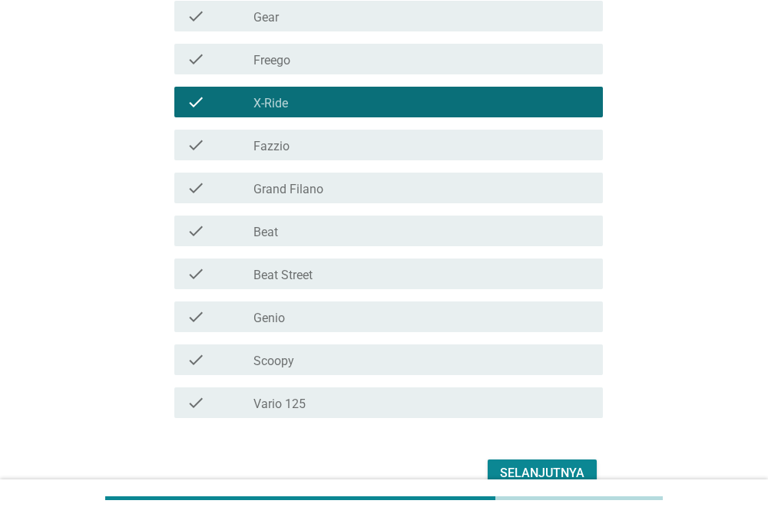
scroll to position [446, 0]
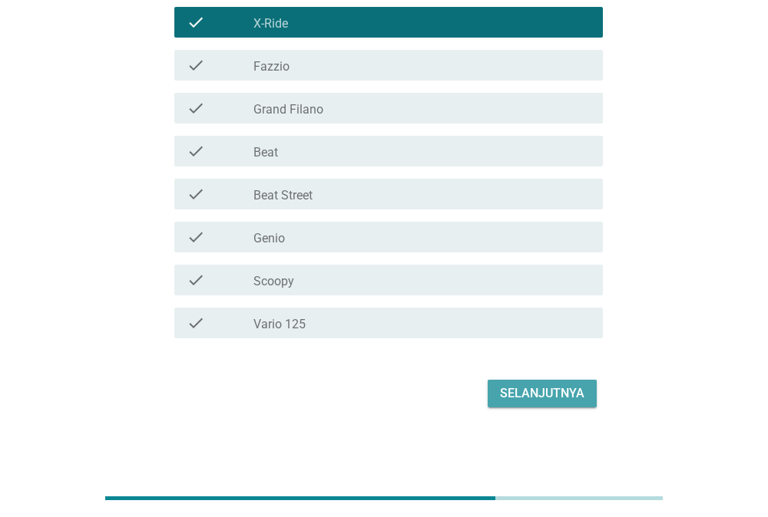
click at [504, 391] on div "Selanjutnya" at bounding box center [542, 394] width 84 height 18
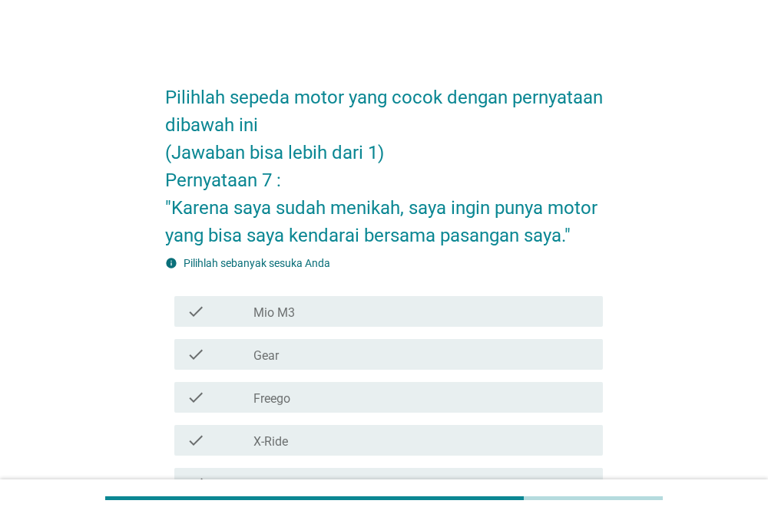
click at [365, 319] on div "check_box_outline_blank Mio M3" at bounding box center [421, 311] width 337 height 18
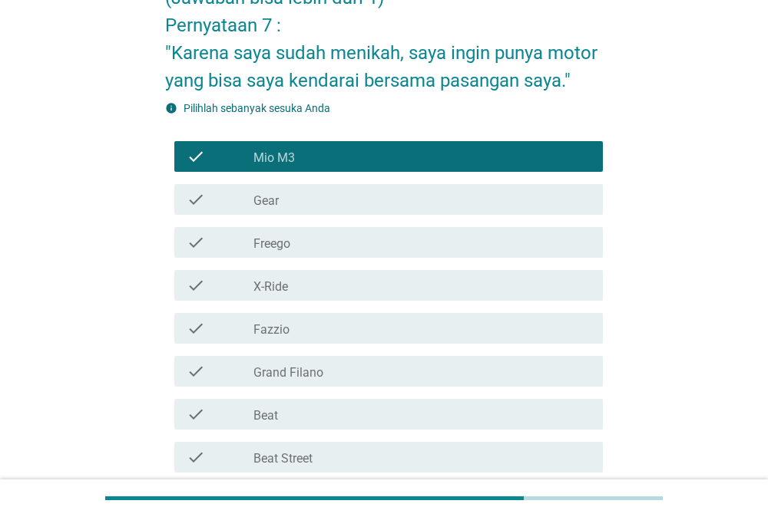
scroll to position [160, 0]
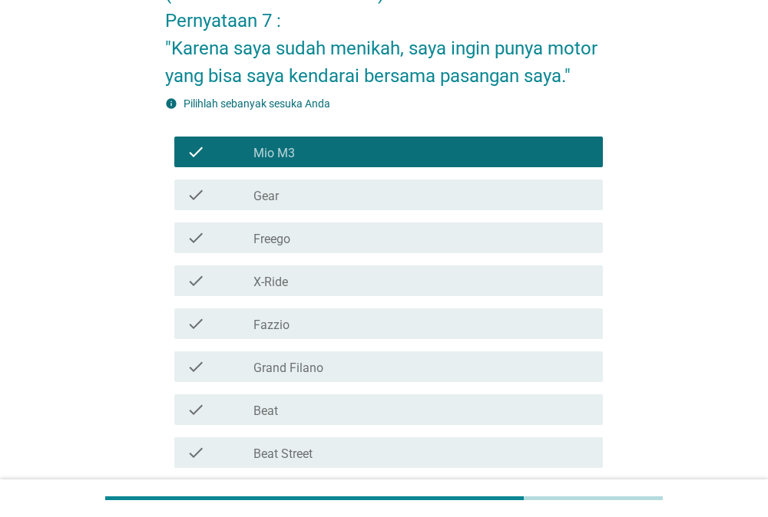
click at [332, 337] on div "check check_box_outline_blank Fazzio" at bounding box center [388, 324] width 429 height 31
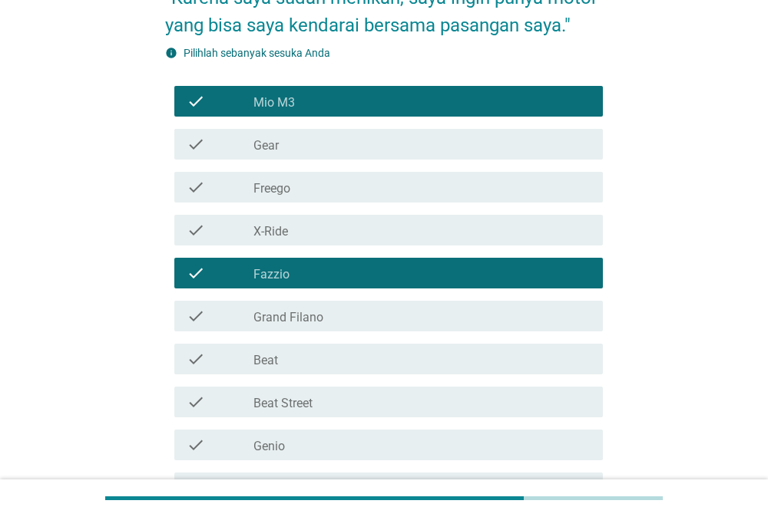
scroll to position [239, 0]
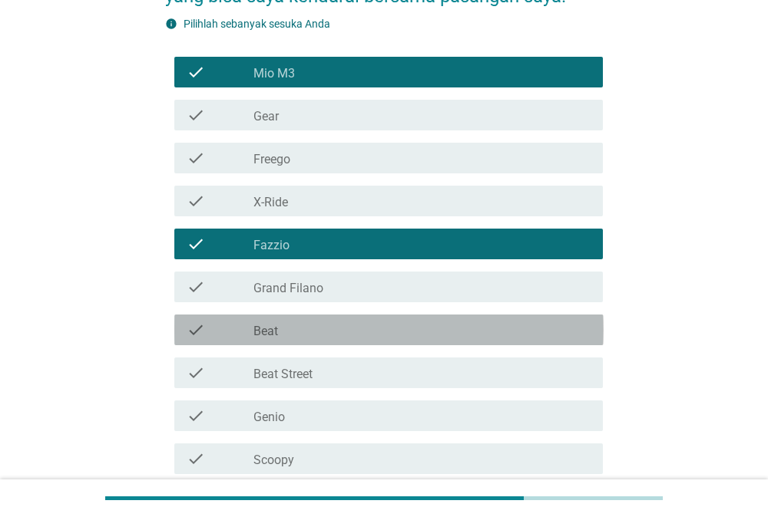
click at [334, 338] on div "check_box_outline_blank Beat" at bounding box center [421, 330] width 337 height 18
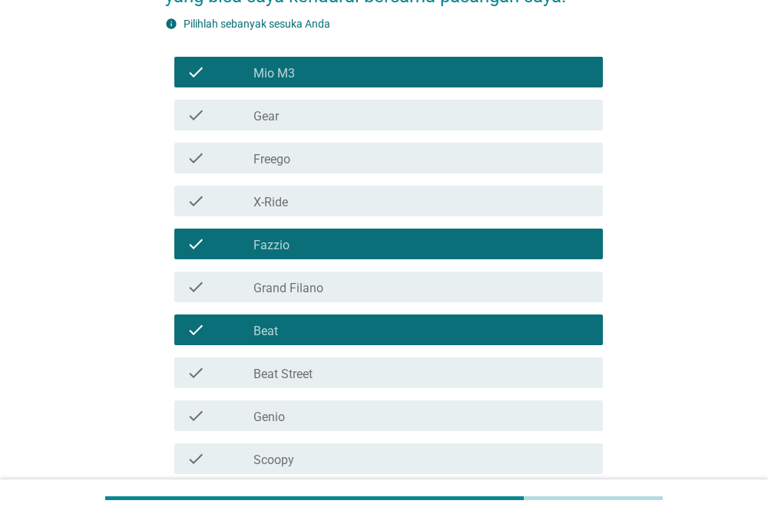
click at [333, 374] on div "check_box_outline_blank Beat Street" at bounding box center [421, 373] width 337 height 18
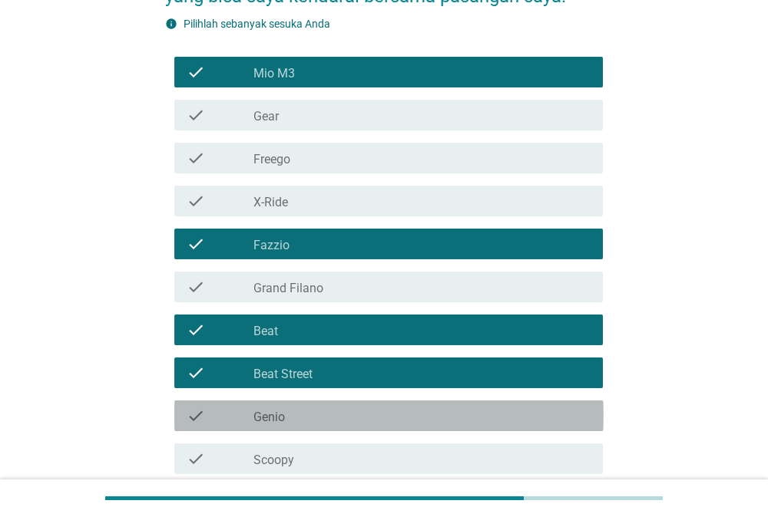
click at [323, 414] on div "check_box_outline_blank Genio" at bounding box center [421, 416] width 337 height 18
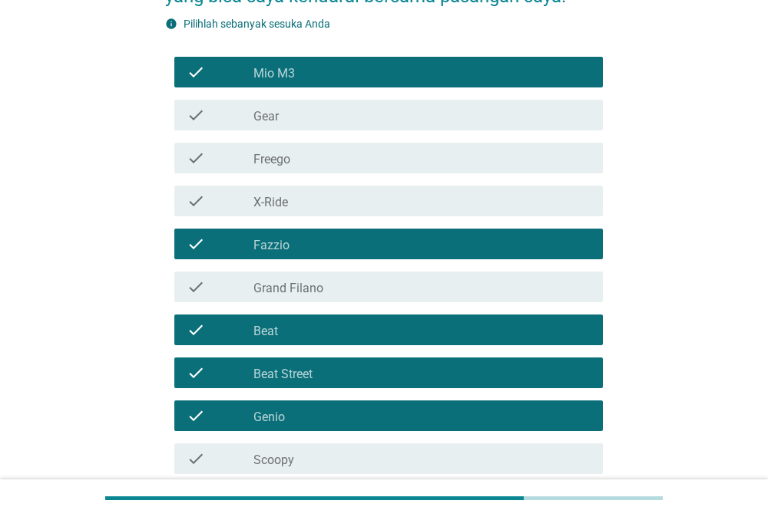
click at [317, 455] on div "check_box_outline_blank Scoopy" at bounding box center [421, 459] width 337 height 18
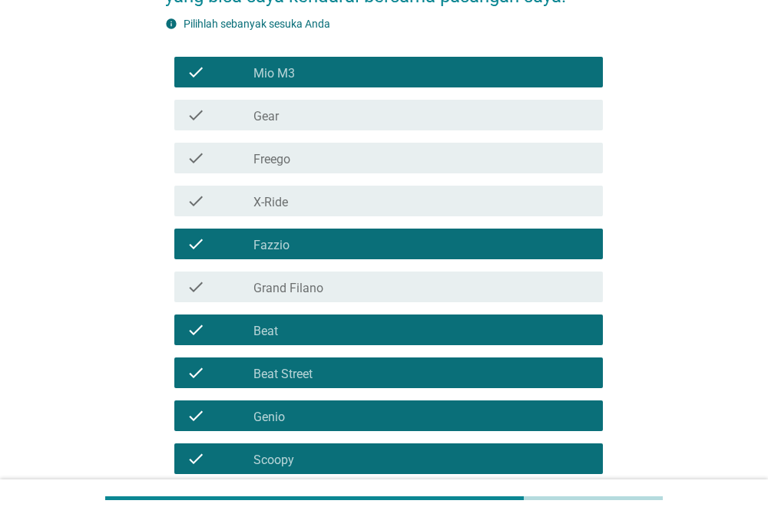
scroll to position [418, 0]
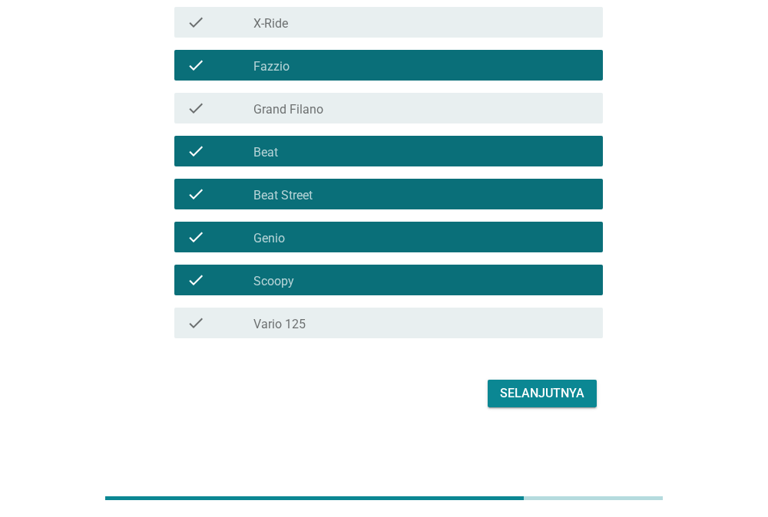
click at [349, 328] on div "check_box_outline_blank Vario 125" at bounding box center [421, 323] width 337 height 18
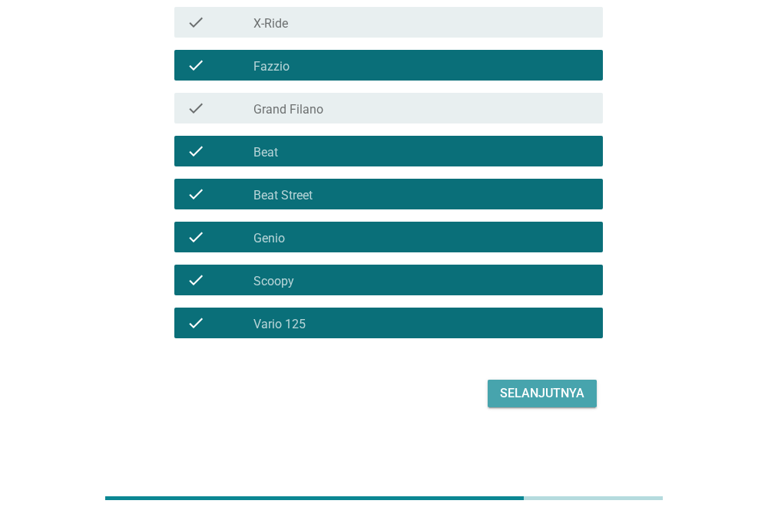
click at [518, 395] on div "Selanjutnya" at bounding box center [542, 394] width 84 height 18
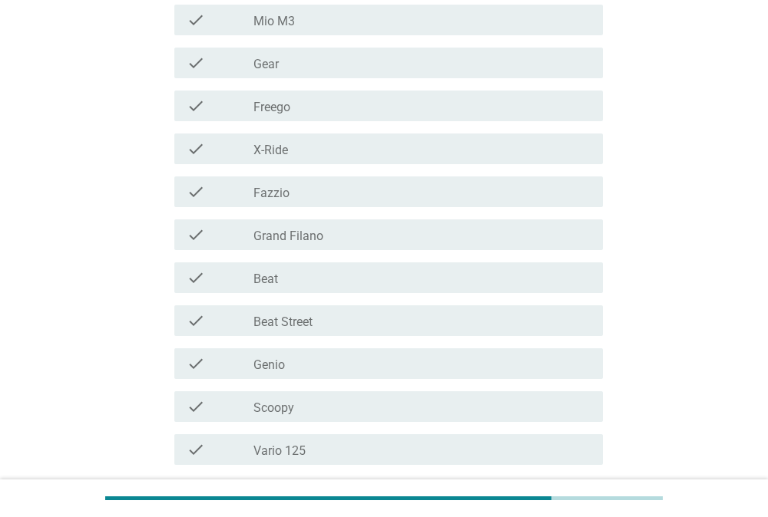
scroll to position [399, 0]
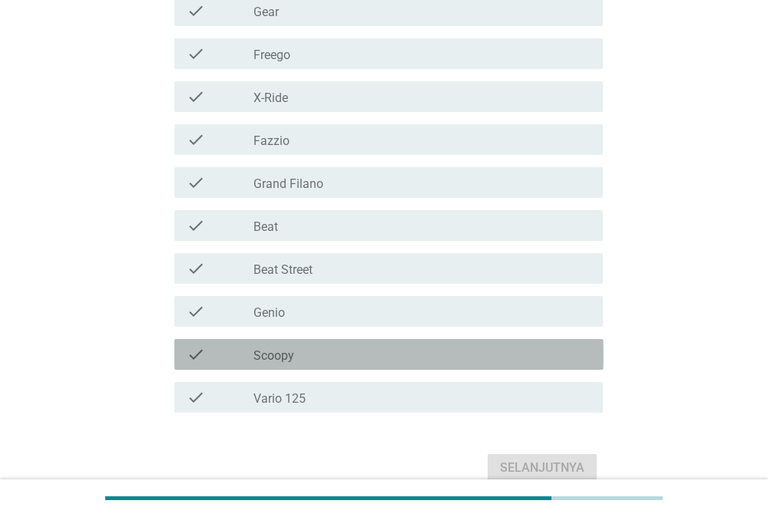
click at [359, 348] on div "check_box_outline_blank Scoopy" at bounding box center [421, 354] width 337 height 18
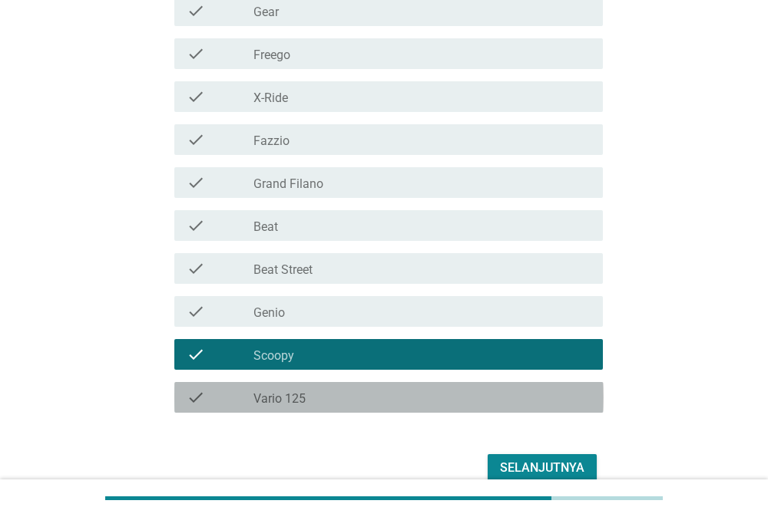
click at [349, 397] on div "check_box_outline_blank Vario 125" at bounding box center [421, 397] width 337 height 18
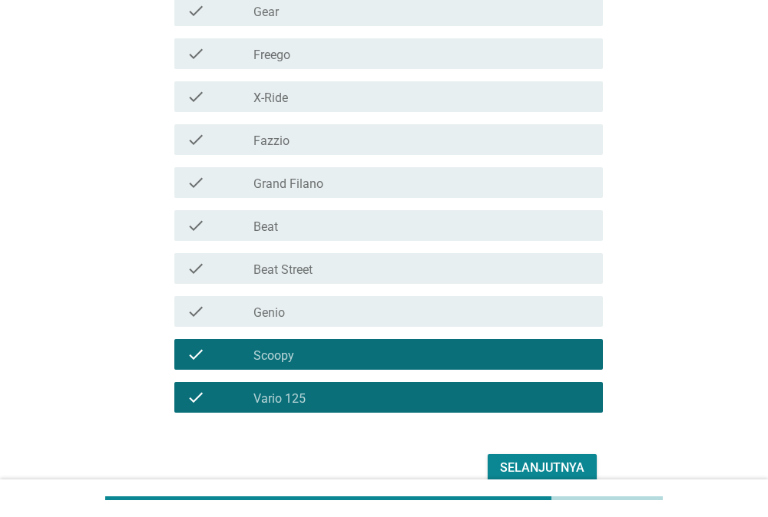
click at [529, 467] on div "Selanjutnya" at bounding box center [542, 468] width 84 height 18
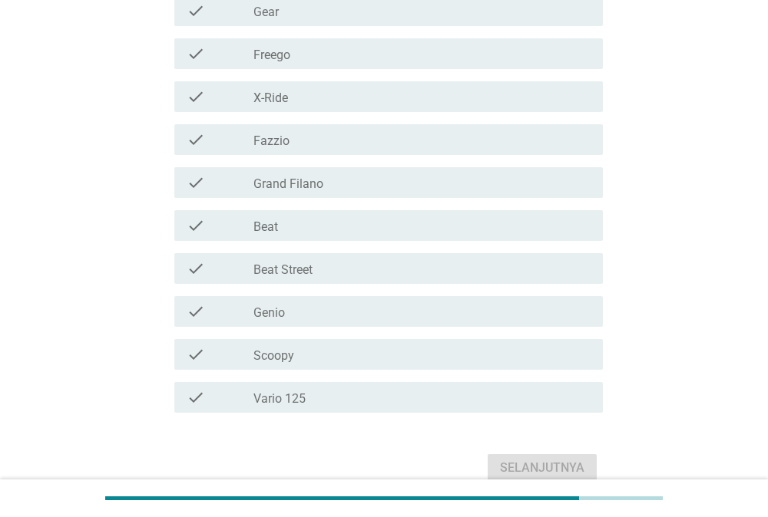
scroll to position [0, 0]
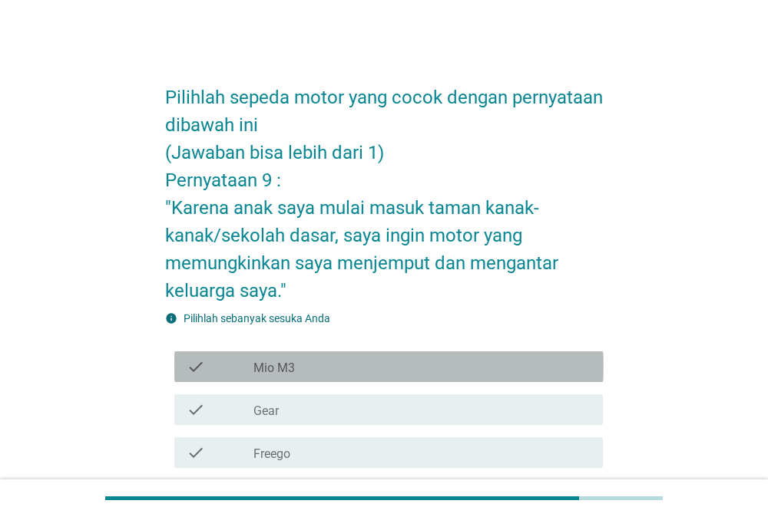
click at [311, 358] on div "check_box_outline_blank Mio M3" at bounding box center [421, 367] width 337 height 18
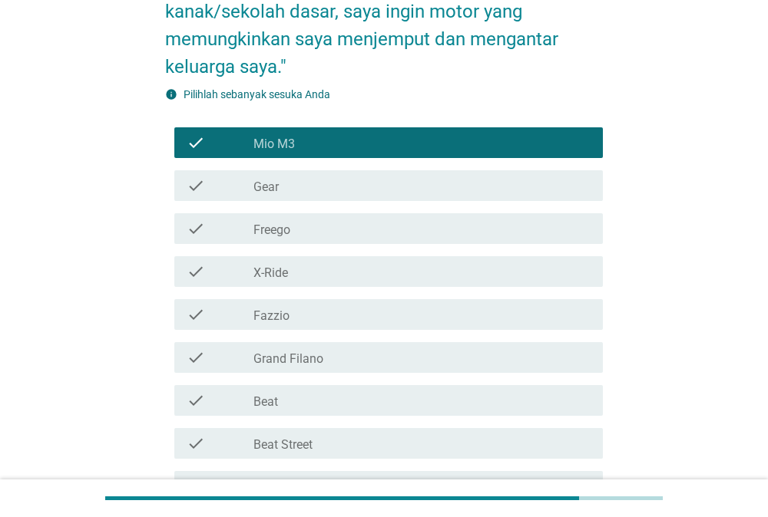
scroll to position [239, 0]
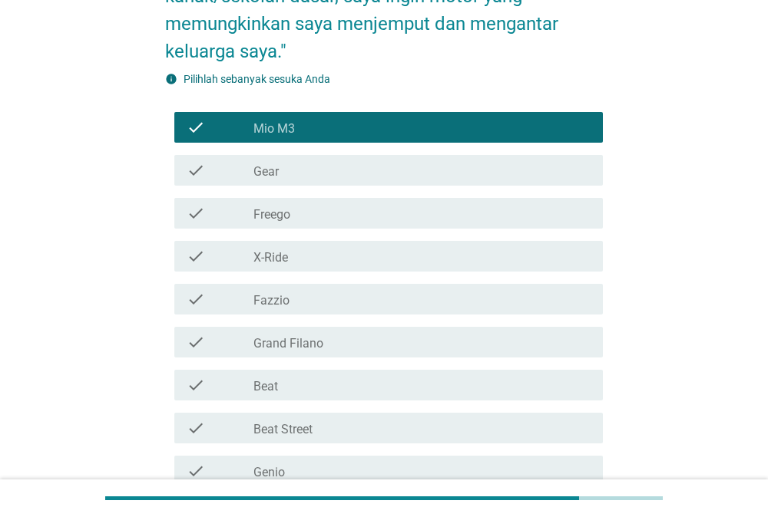
click at [292, 376] on div "check_box_outline_blank Beat" at bounding box center [421, 385] width 337 height 18
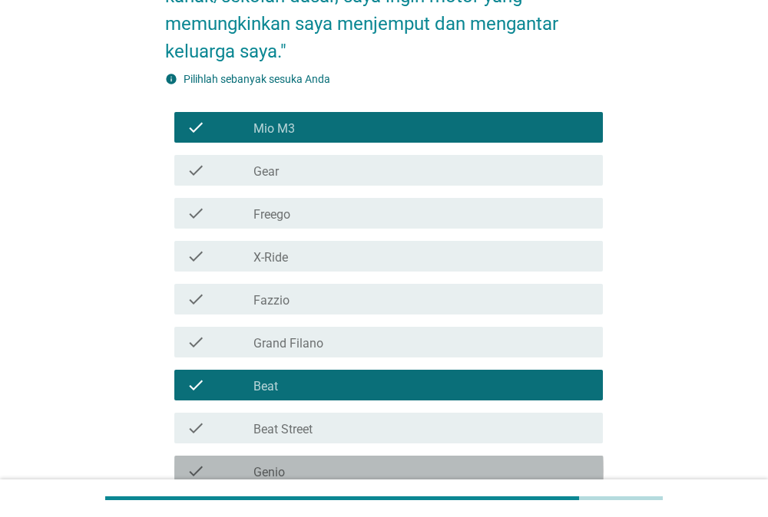
click at [280, 465] on label "Genio" at bounding box center [268, 472] width 31 height 15
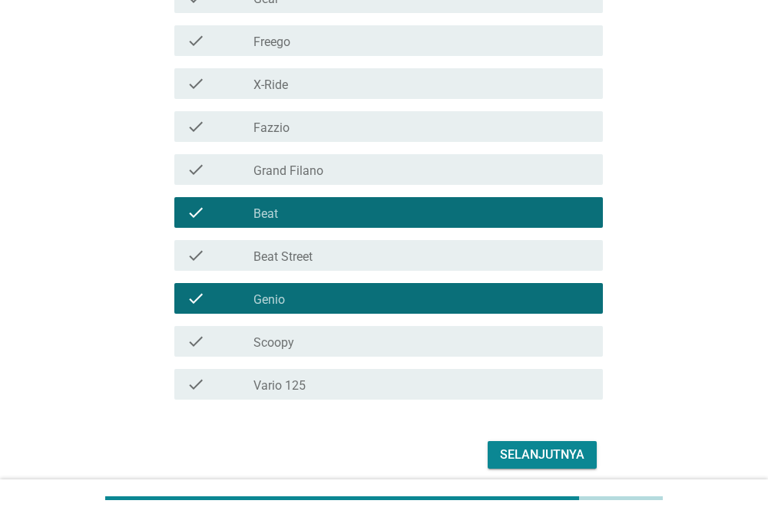
scroll to position [446, 0]
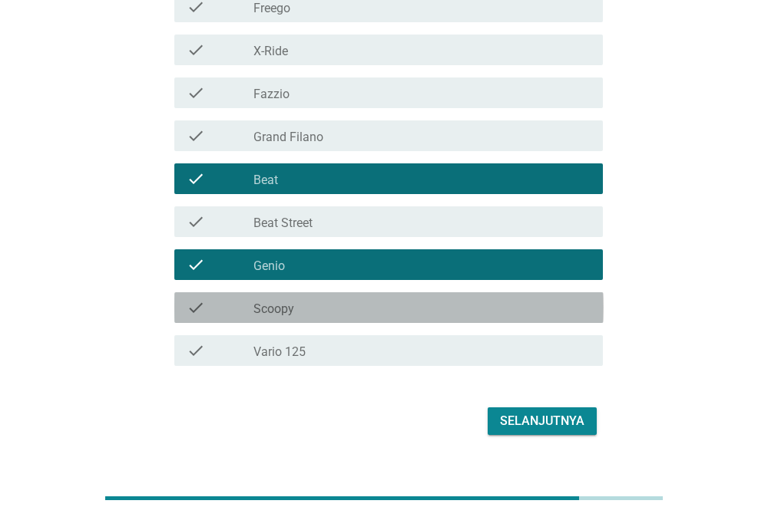
click at [325, 299] on div "check_box_outline_blank Scoopy" at bounding box center [421, 308] width 337 height 18
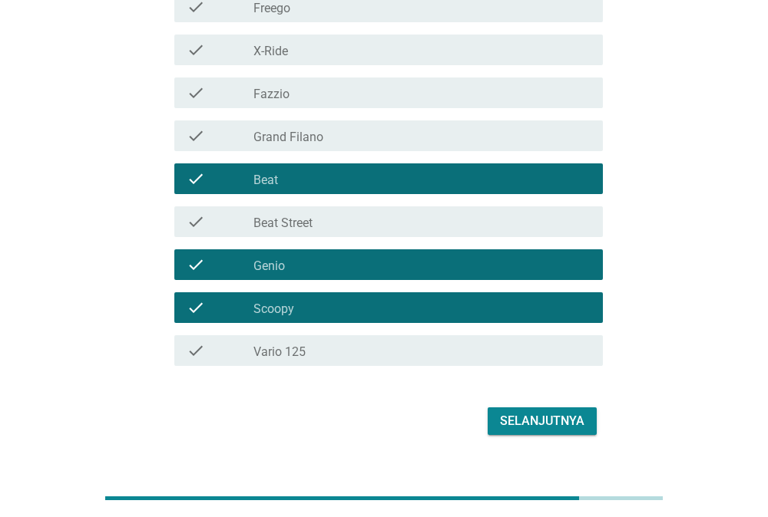
click at [323, 336] on div "check check_box_outline_blank Vario 125" at bounding box center [388, 350] width 429 height 31
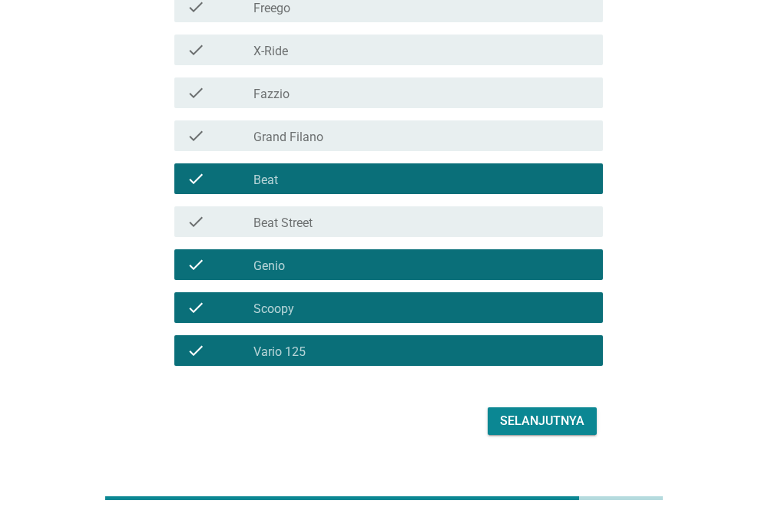
click at [550, 412] on div "Selanjutnya" at bounding box center [542, 421] width 84 height 18
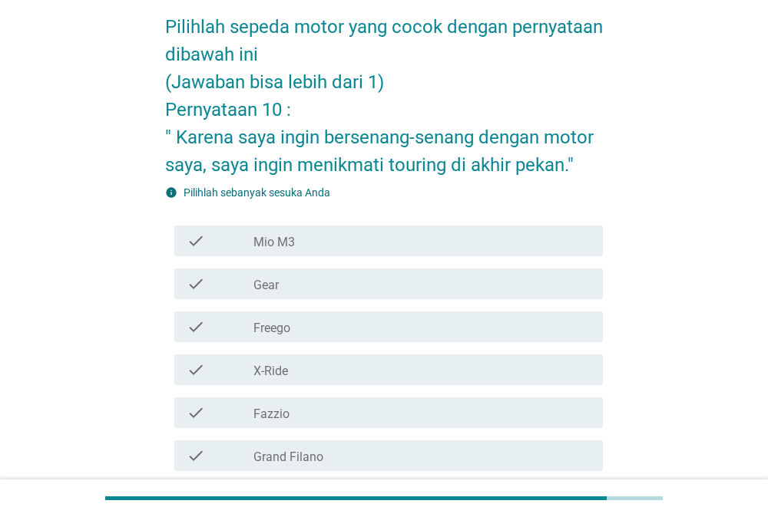
scroll to position [80, 0]
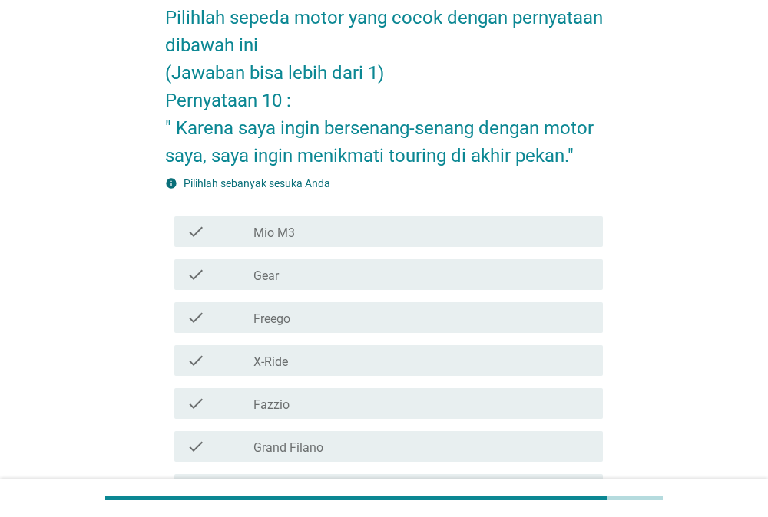
click at [302, 316] on div "check_box_outline_blank Freego" at bounding box center [421, 318] width 337 height 18
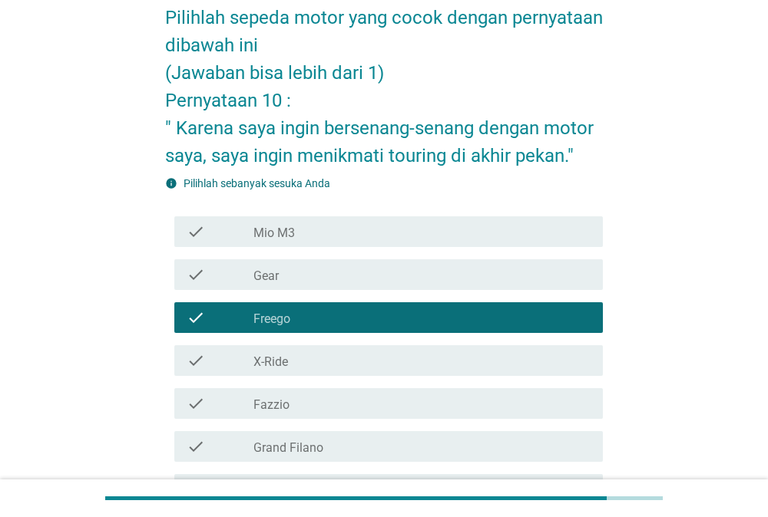
click at [297, 370] on div "check check_box_outline_blank X-Ride" at bounding box center [388, 360] width 429 height 31
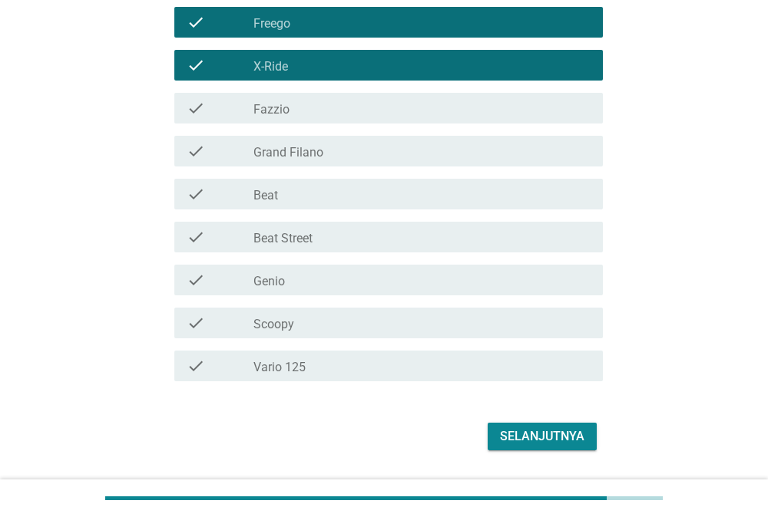
scroll to position [399, 0]
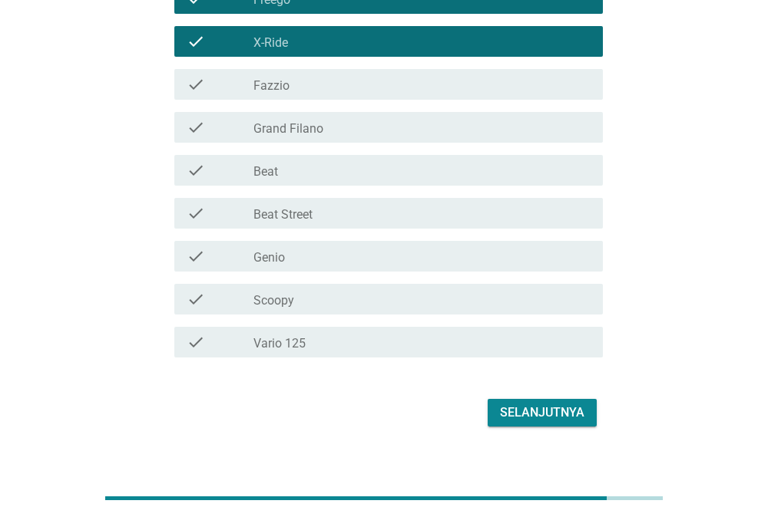
click at [321, 337] on div "check_box_outline_blank Vario 125" at bounding box center [421, 342] width 337 height 18
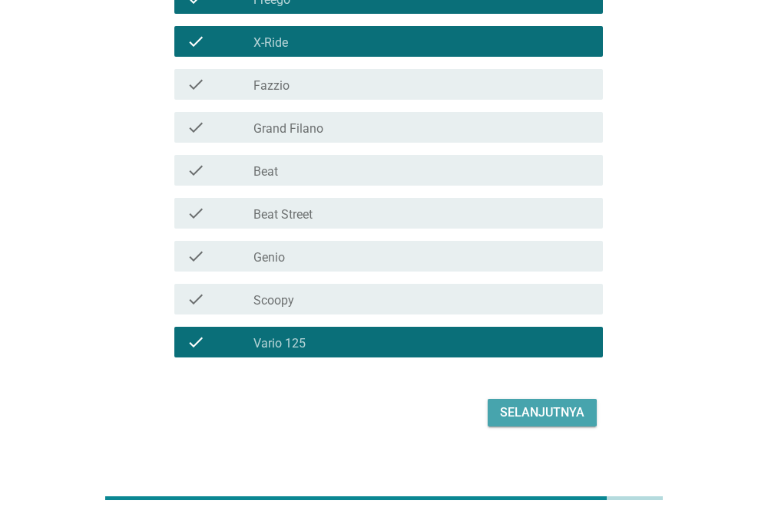
click at [520, 419] on div "Selanjutnya" at bounding box center [542, 413] width 84 height 18
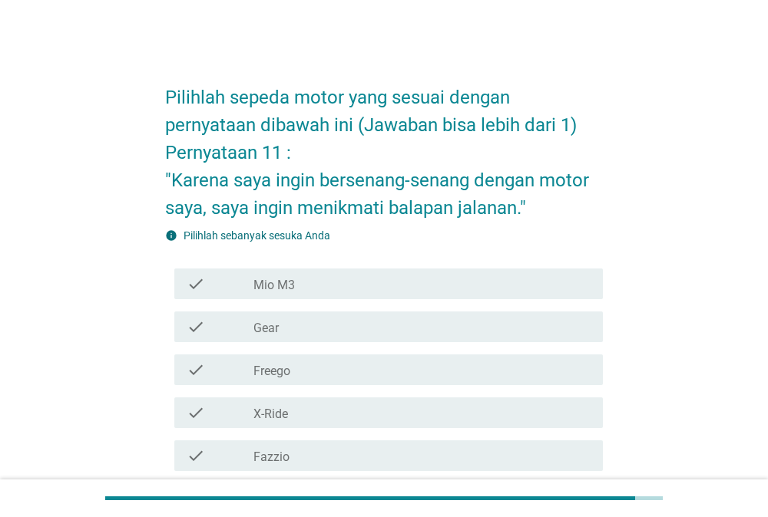
scroll to position [319, 0]
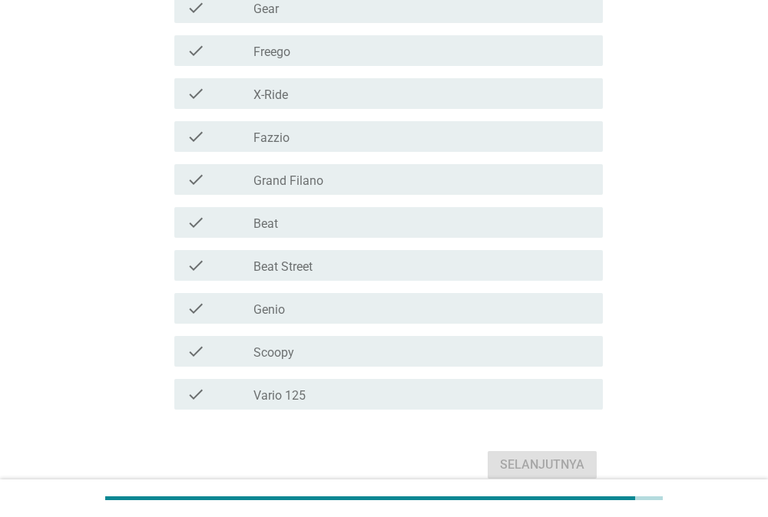
click at [323, 85] on div "check_box_outline_blank X-Ride" at bounding box center [421, 93] width 337 height 18
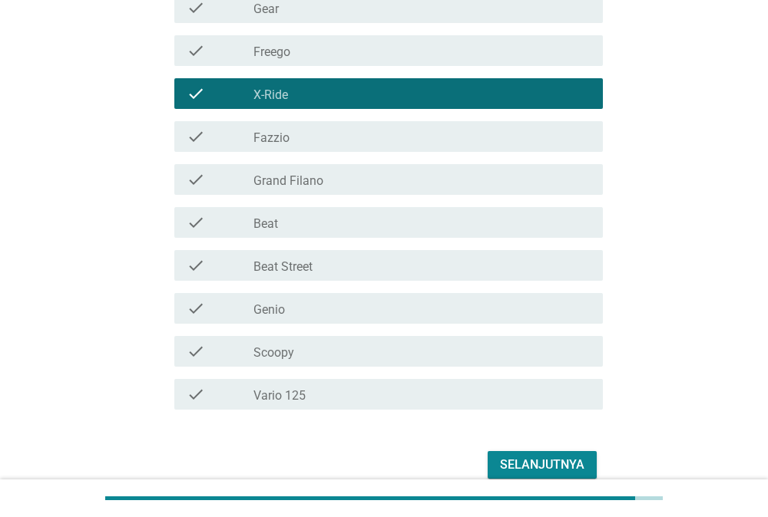
click at [494, 471] on button "Selanjutnya" at bounding box center [541, 465] width 109 height 28
